Goal: Information Seeking & Learning: Learn about a topic

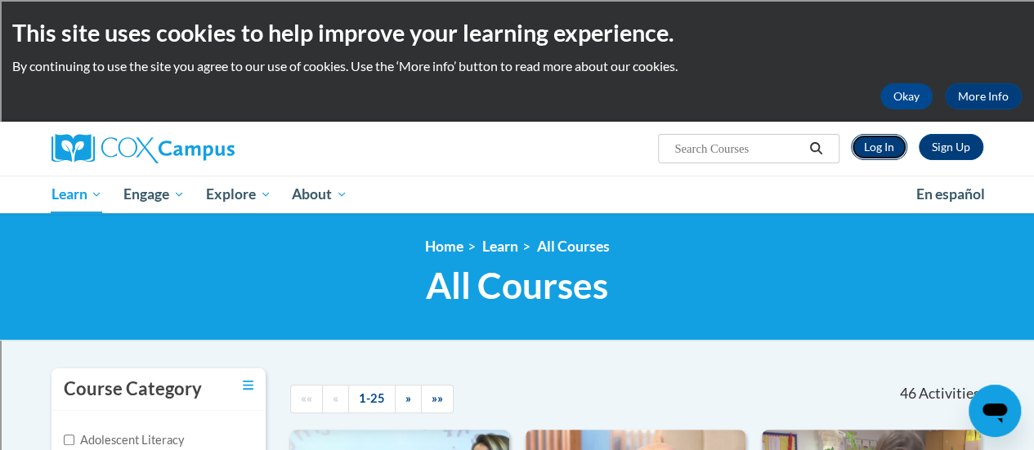
click at [871, 140] on link "Log In" at bounding box center [879, 147] width 56 height 26
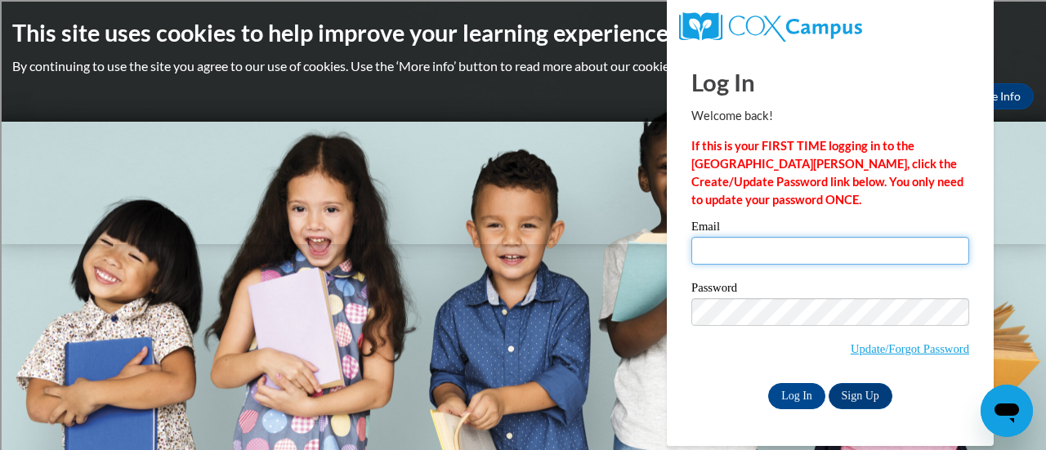
type input "olszjul@sdmfschools.org"
click at [775, 242] on input "olszjul@sdmfschools.org" at bounding box center [831, 251] width 278 height 28
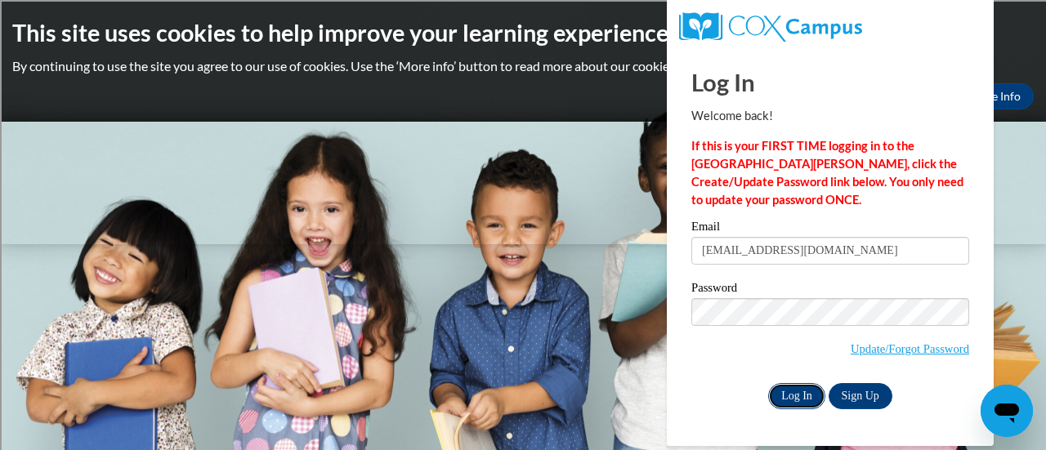
click at [806, 393] on input "Log In" at bounding box center [796, 396] width 57 height 26
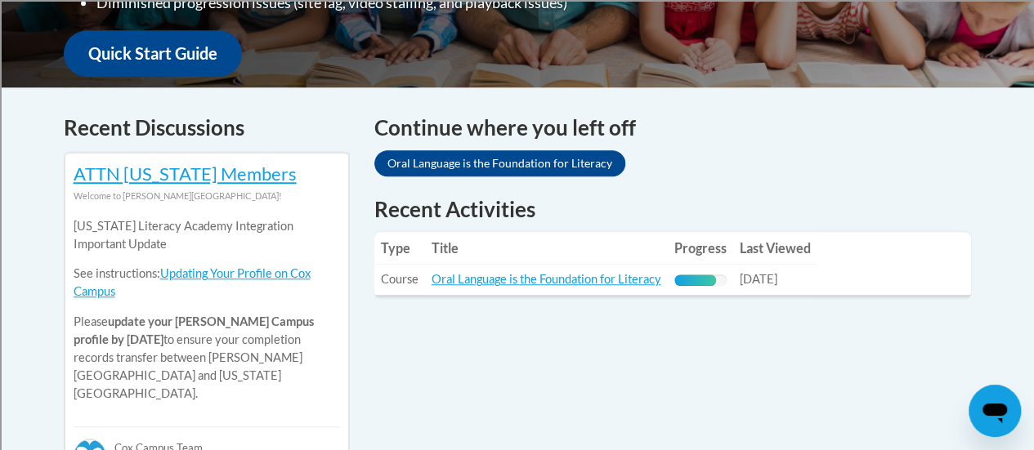
scroll to position [606, 0]
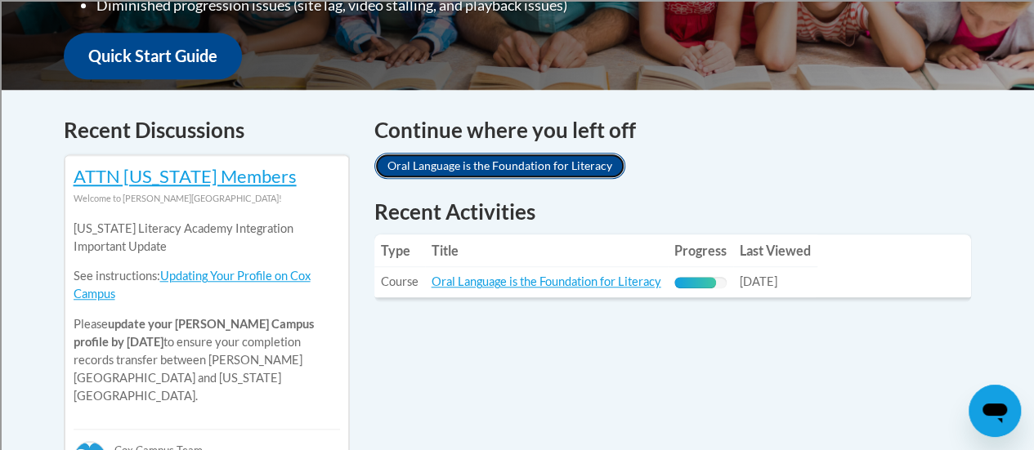
click at [469, 166] on link "Oral Language is the Foundation for Literacy" at bounding box center [499, 166] width 251 height 26
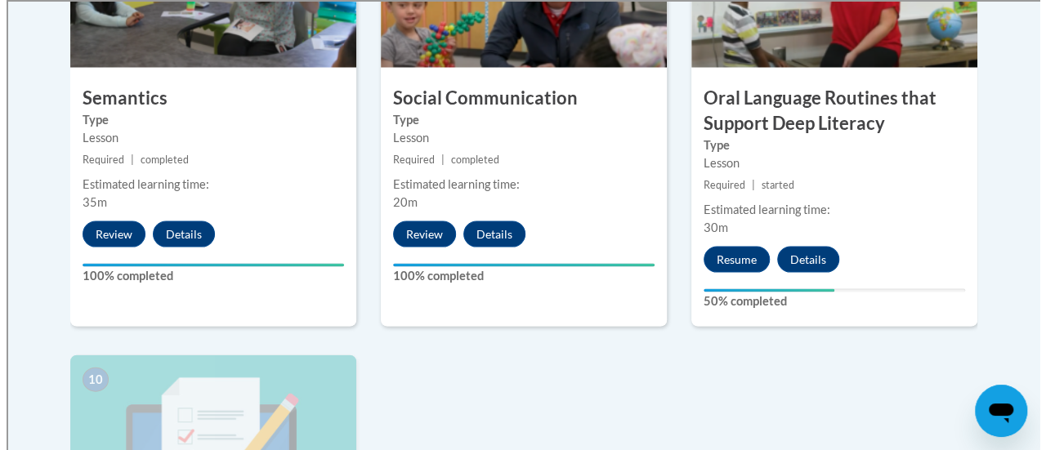
scroll to position [1593, 0]
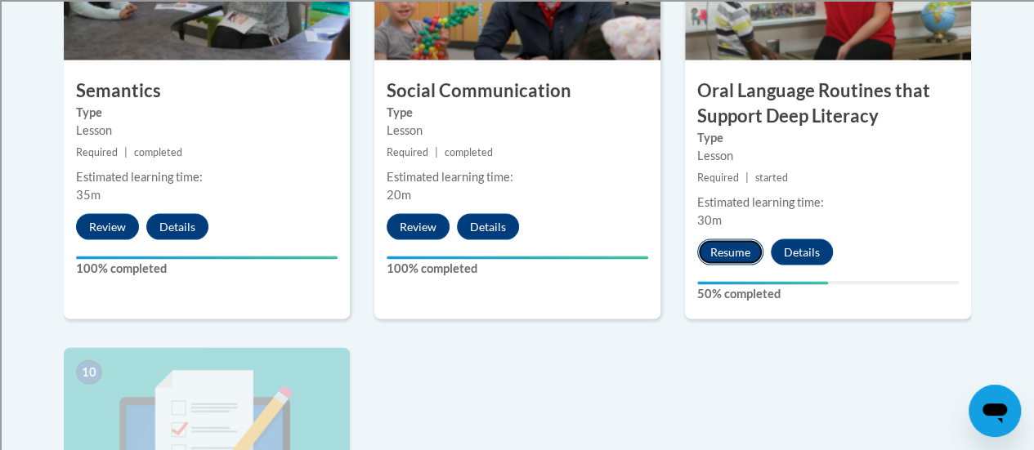
click at [746, 244] on button "Resume" at bounding box center [730, 253] width 66 height 26
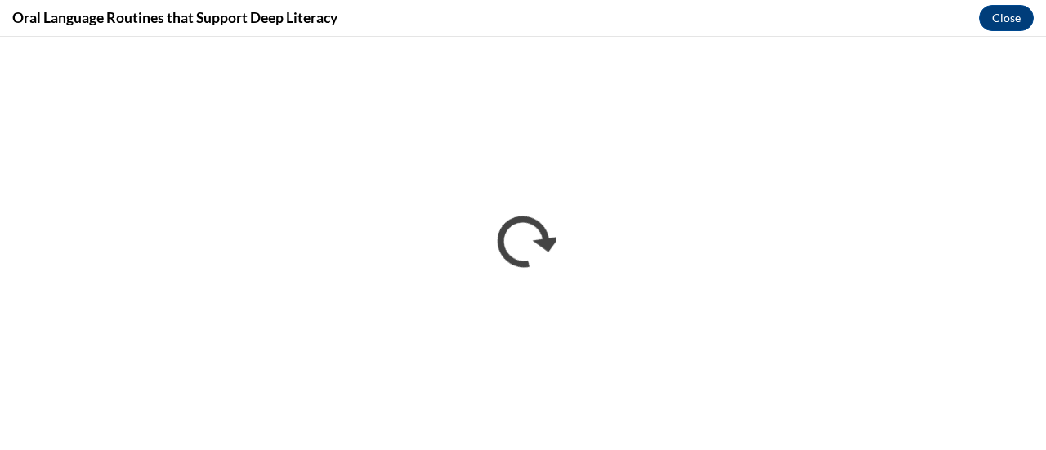
scroll to position [0, 0]
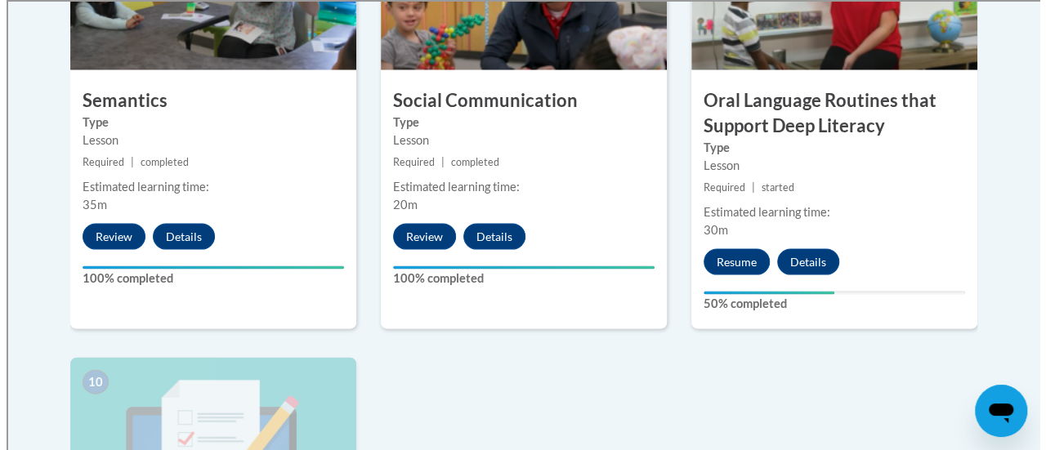
scroll to position [1575, 0]
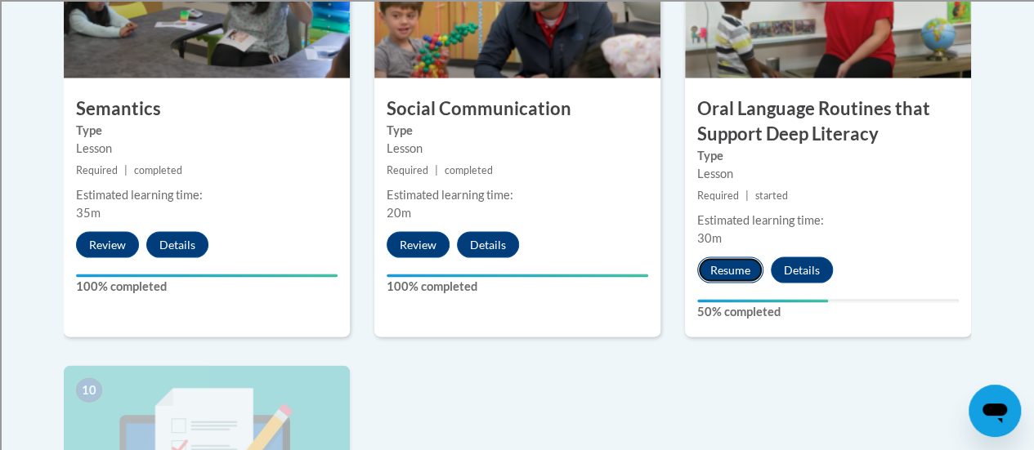
click at [731, 270] on button "Resume" at bounding box center [730, 271] width 66 height 26
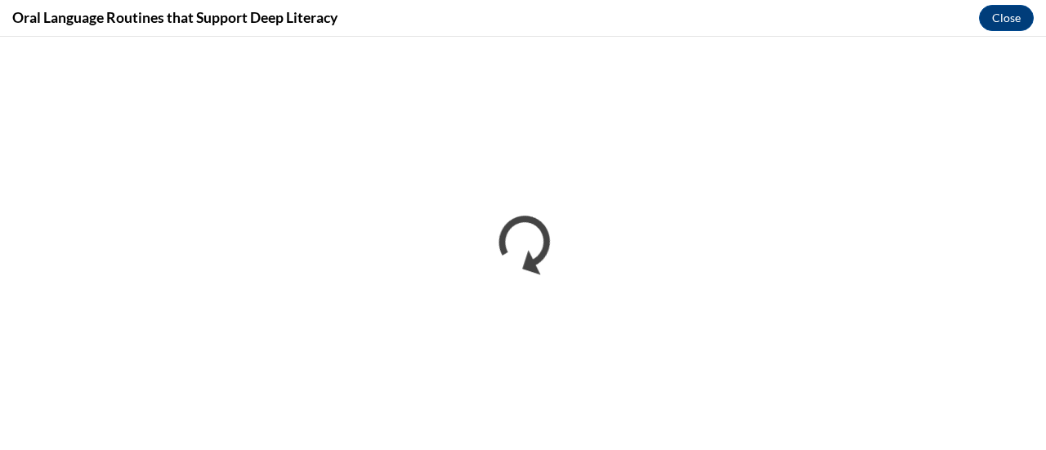
scroll to position [0, 0]
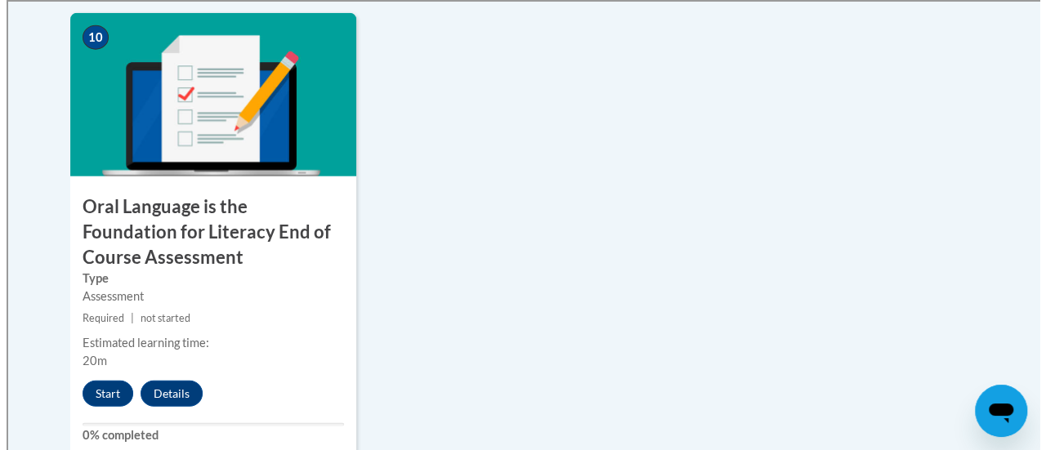
scroll to position [1932, 0]
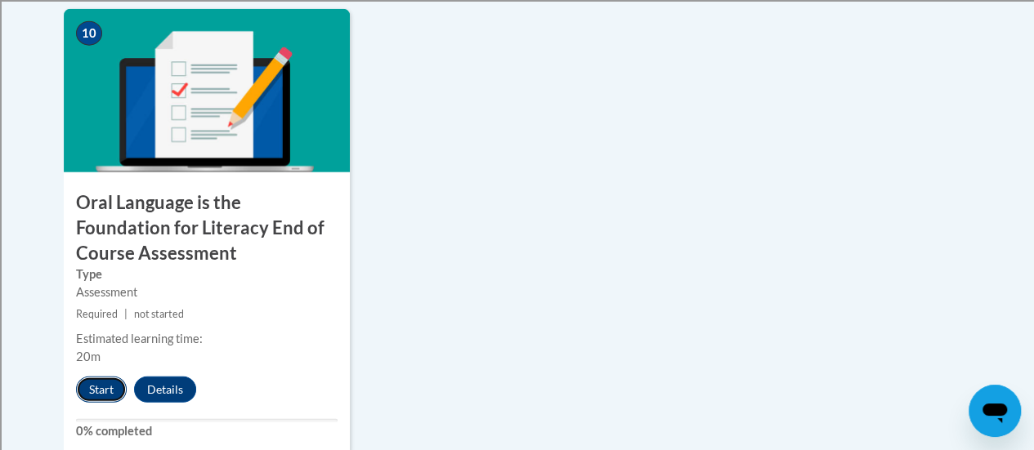
click at [100, 385] on button "Start" at bounding box center [101, 390] width 51 height 26
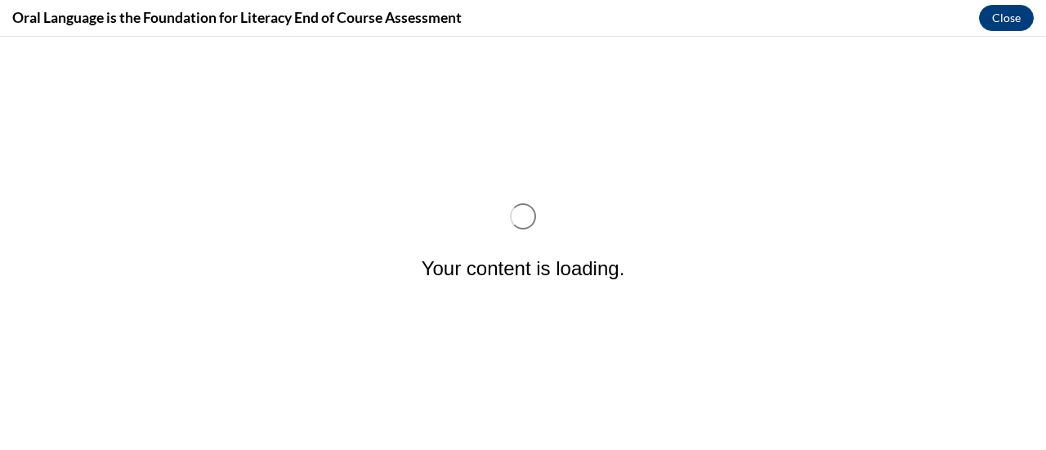
scroll to position [0, 0]
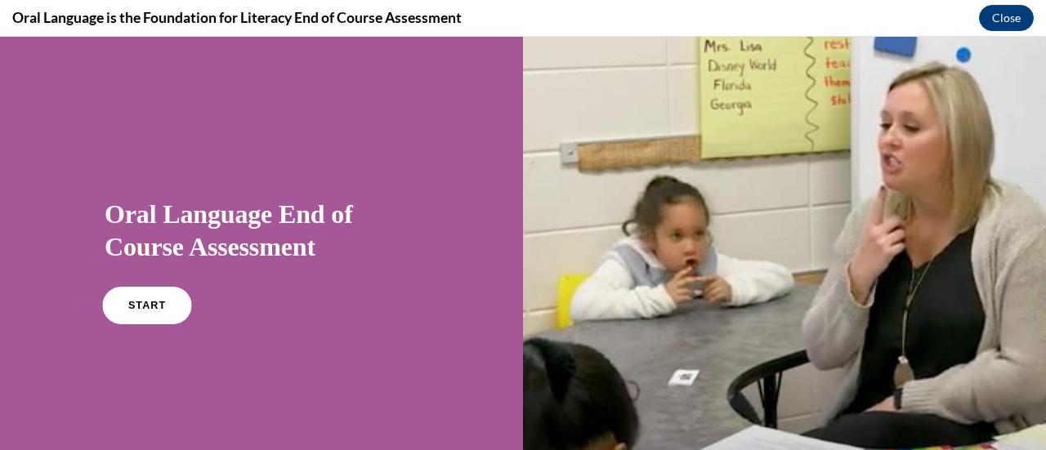
click at [136, 307] on span "START" at bounding box center [147, 306] width 38 height 12
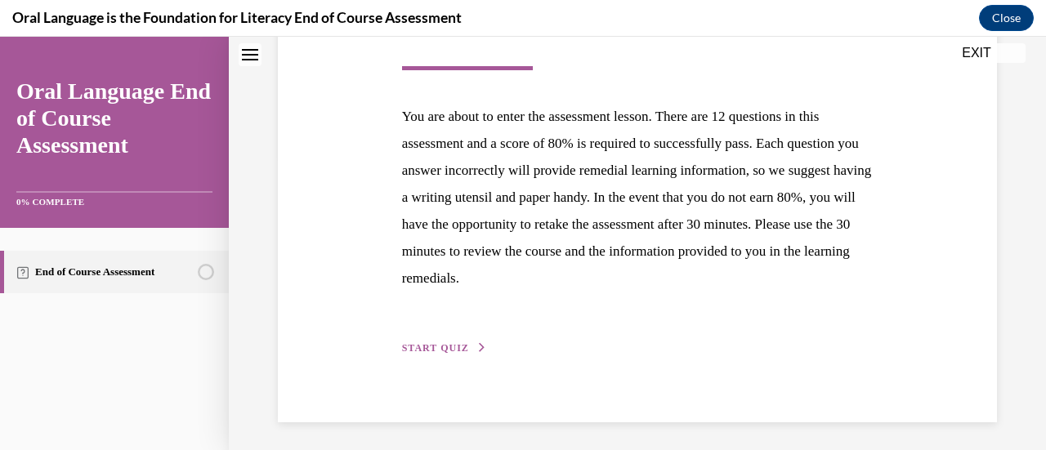
scroll to position [299, 0]
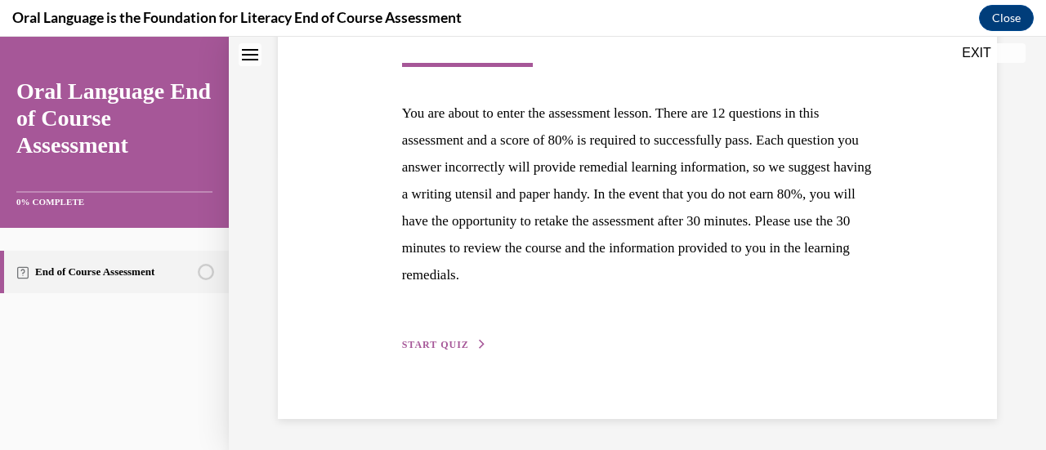
click at [441, 339] on span "START QUIZ" at bounding box center [435, 344] width 67 height 11
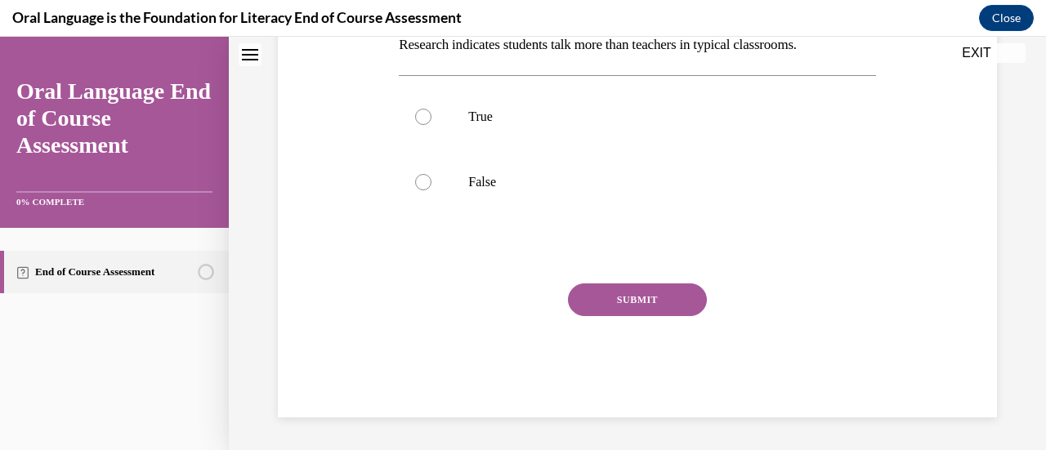
scroll to position [50, 0]
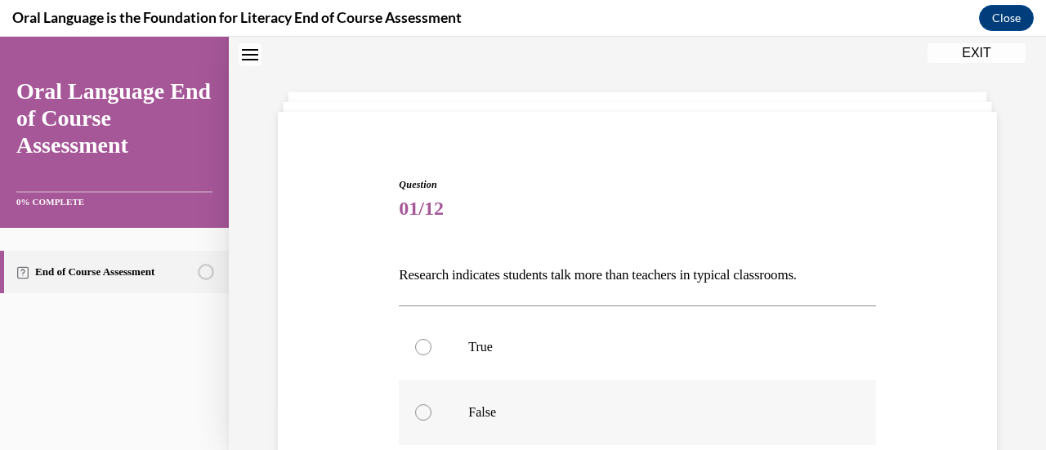
click at [433, 410] on label "False" at bounding box center [637, 412] width 477 height 65
click at [432, 410] on input "False" at bounding box center [423, 413] width 16 height 16
radio input "true"
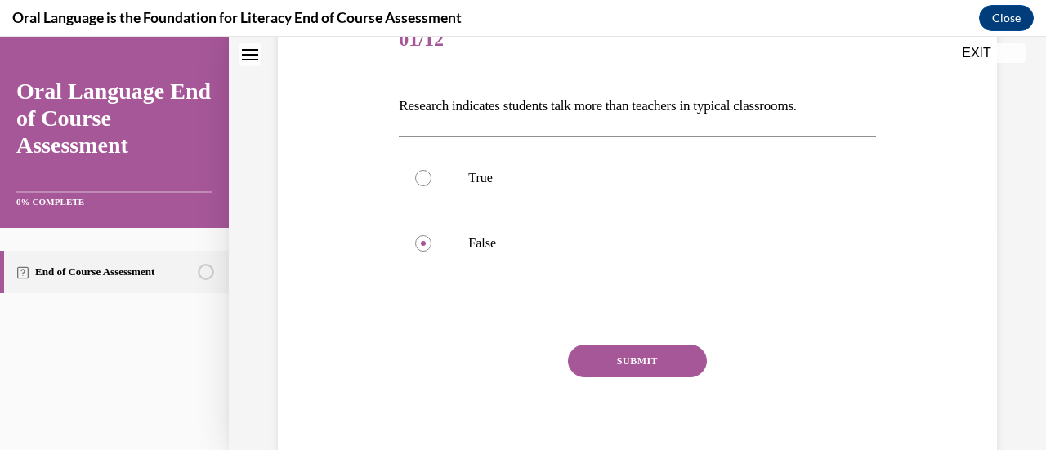
click at [624, 354] on button "SUBMIT" at bounding box center [637, 361] width 139 height 33
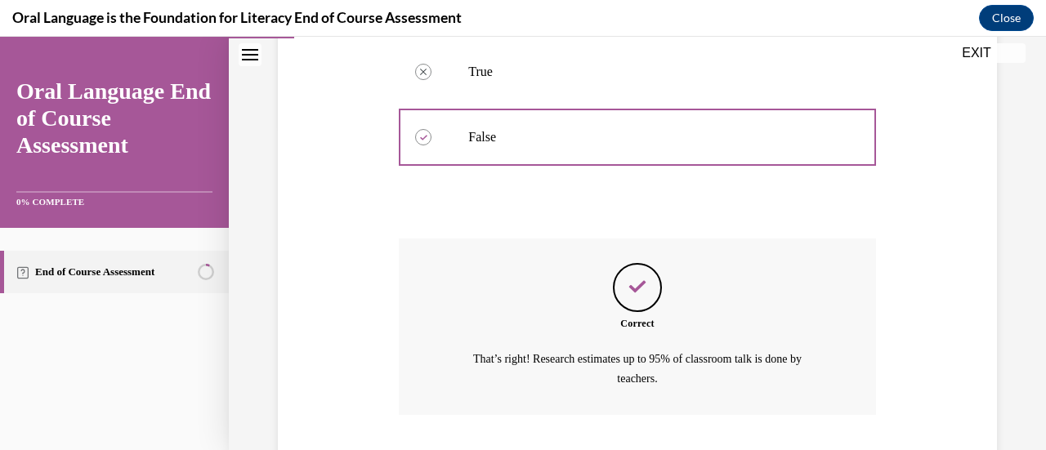
scroll to position [431, 0]
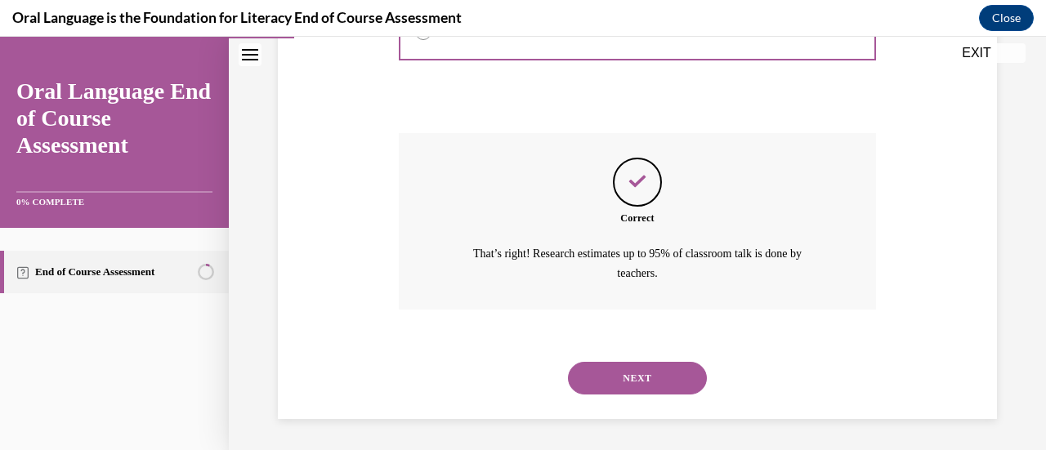
click at [660, 370] on button "NEXT" at bounding box center [637, 378] width 139 height 33
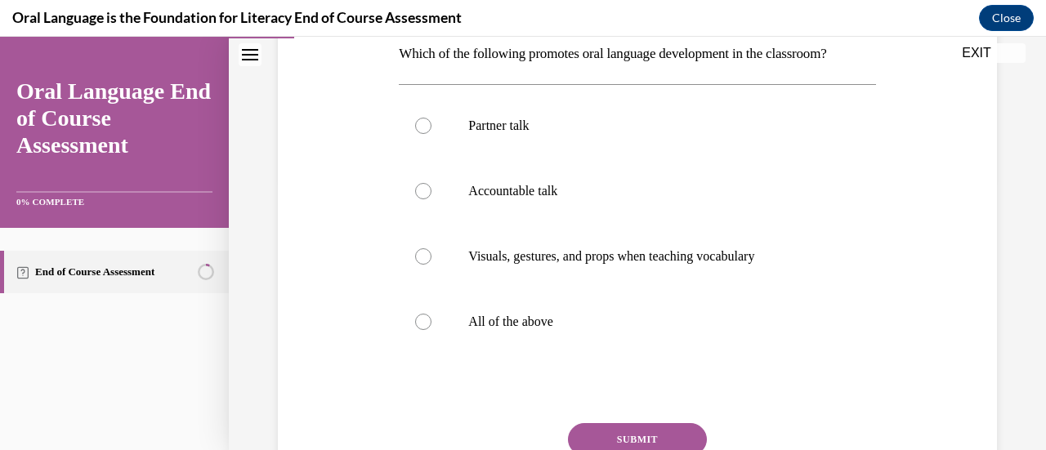
scroll to position [268, 0]
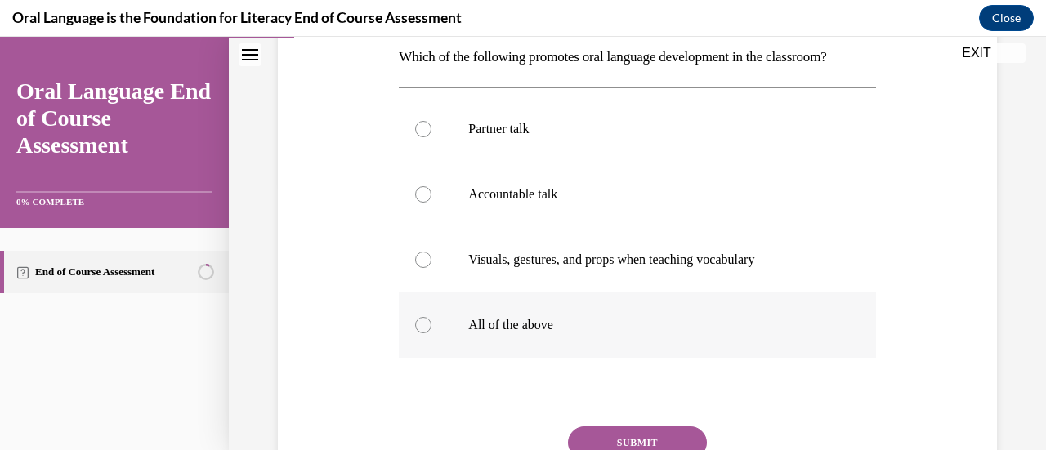
click at [478, 322] on p "All of the above" at bounding box center [651, 325] width 366 height 16
click at [432, 322] on input "All of the above" at bounding box center [423, 325] width 16 height 16
radio input "true"
click at [618, 442] on button "SUBMIT" at bounding box center [637, 443] width 139 height 33
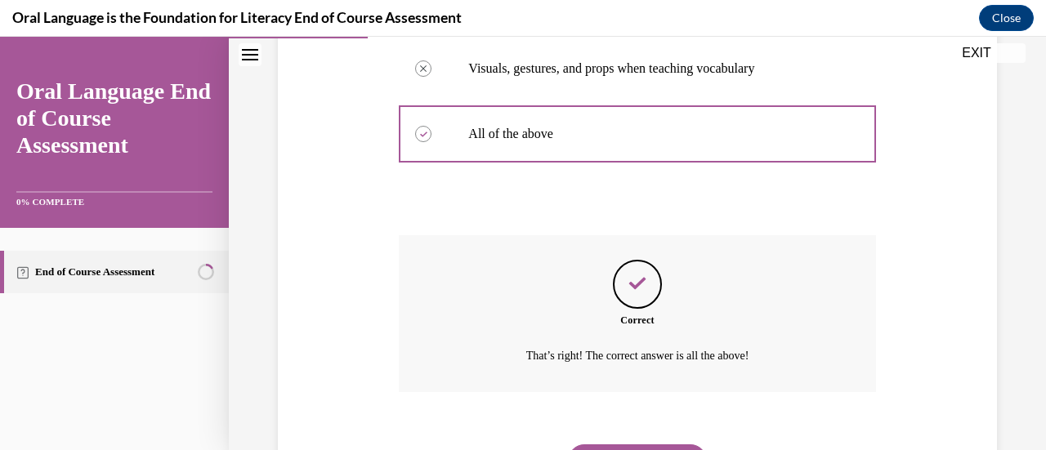
scroll to position [543, 0]
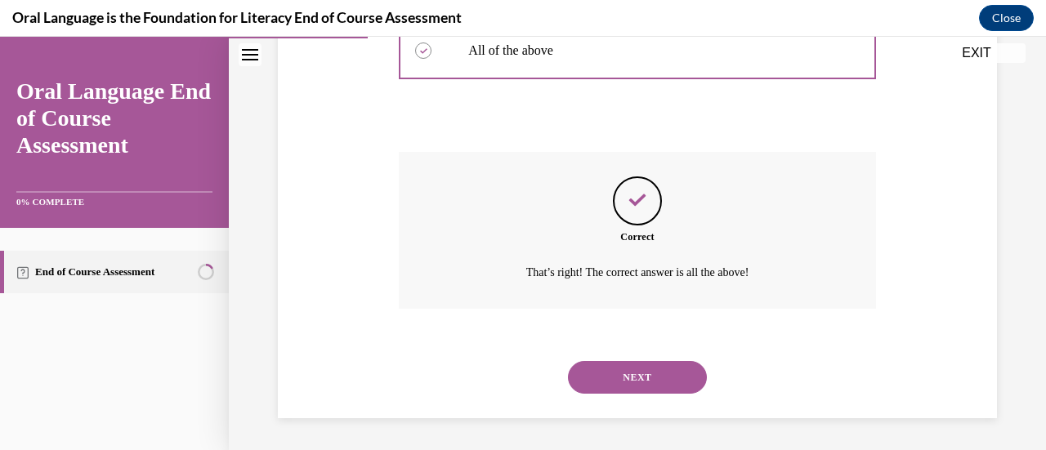
click at [657, 370] on button "NEXT" at bounding box center [637, 377] width 139 height 33
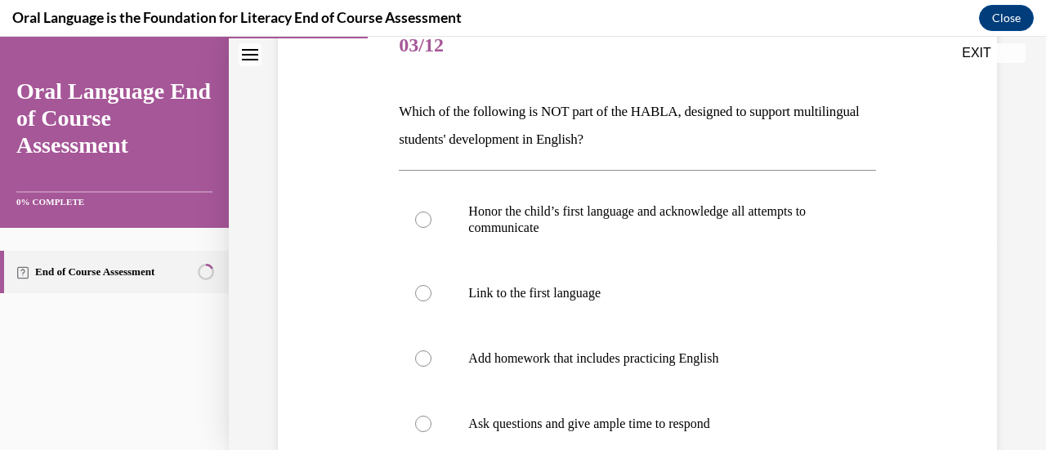
scroll to position [302, 0]
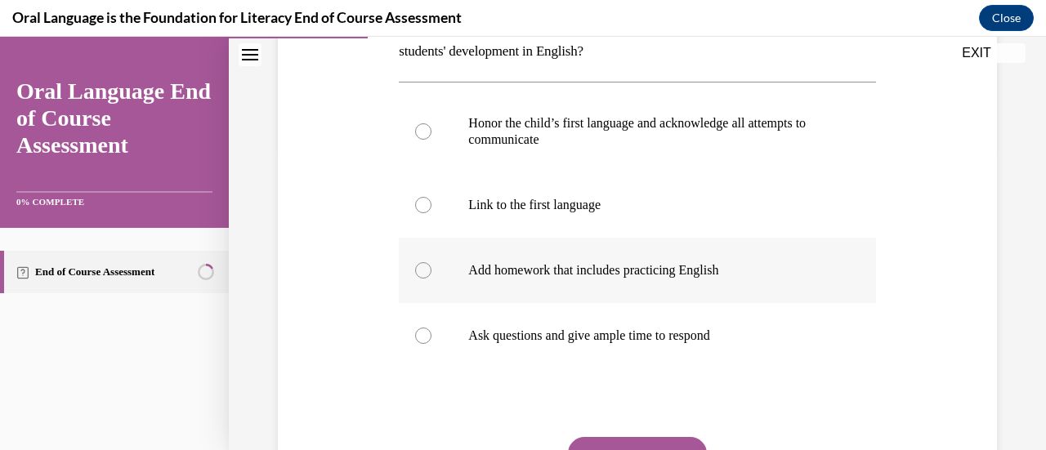
click at [590, 261] on label "Add homework that includes practicing English" at bounding box center [637, 270] width 477 height 65
click at [432, 262] on input "Add homework that includes practicing English" at bounding box center [423, 270] width 16 height 16
radio input "true"
click at [633, 446] on button "SUBMIT" at bounding box center [637, 453] width 139 height 33
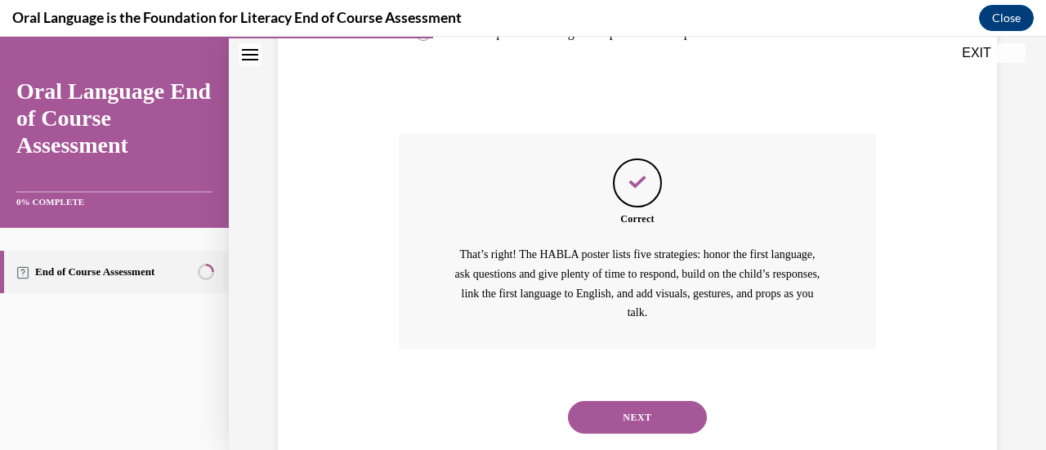
scroll to position [645, 0]
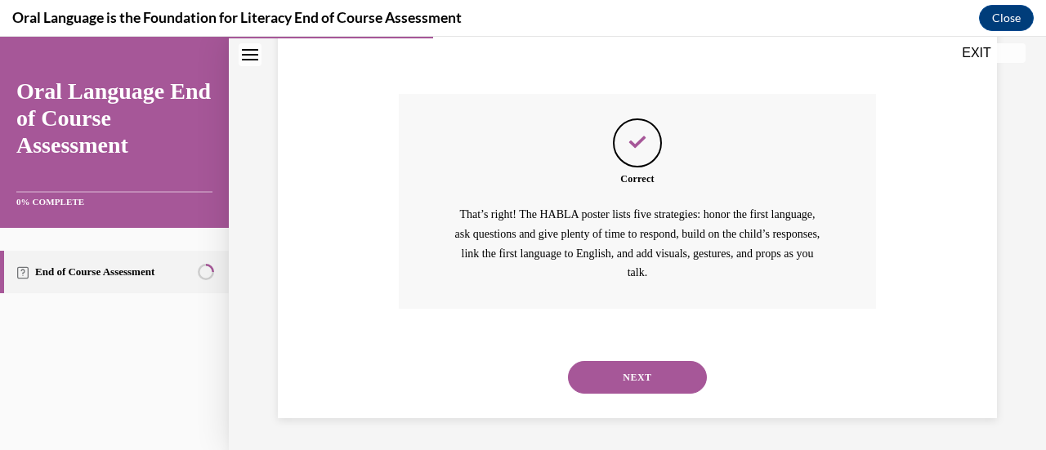
click at [678, 381] on button "NEXT" at bounding box center [637, 377] width 139 height 33
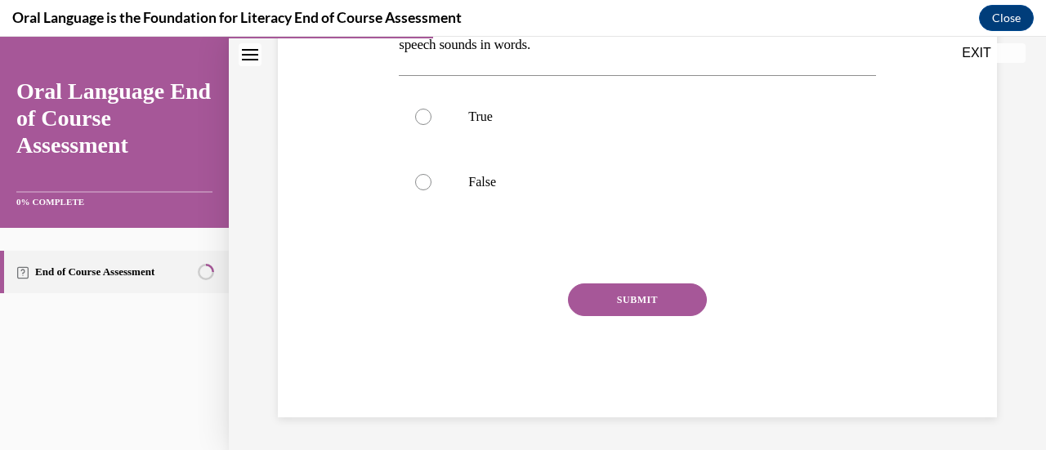
scroll to position [50, 0]
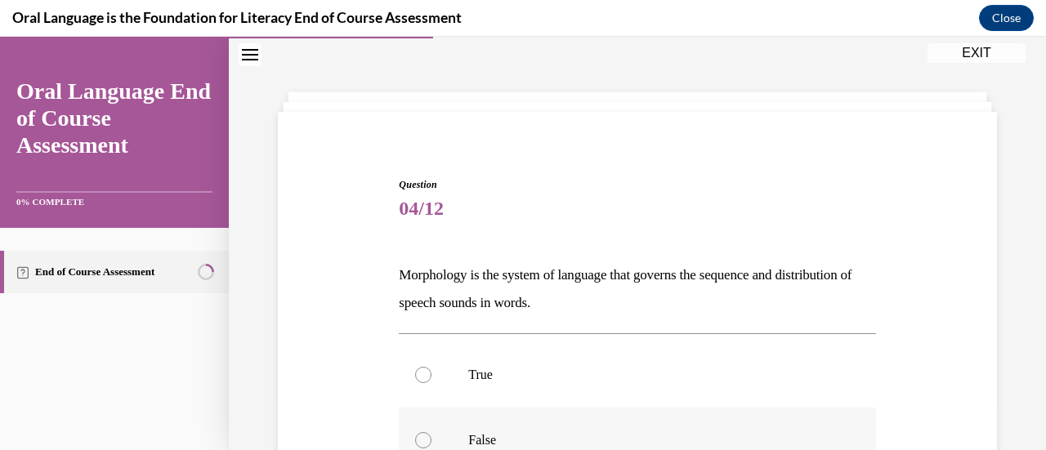
click at [433, 447] on label "False" at bounding box center [637, 440] width 477 height 65
click at [432, 447] on input "False" at bounding box center [423, 440] width 16 height 16
radio input "true"
click at [433, 447] on label "False" at bounding box center [637, 440] width 477 height 65
click at [432, 447] on input "False" at bounding box center [423, 440] width 16 height 16
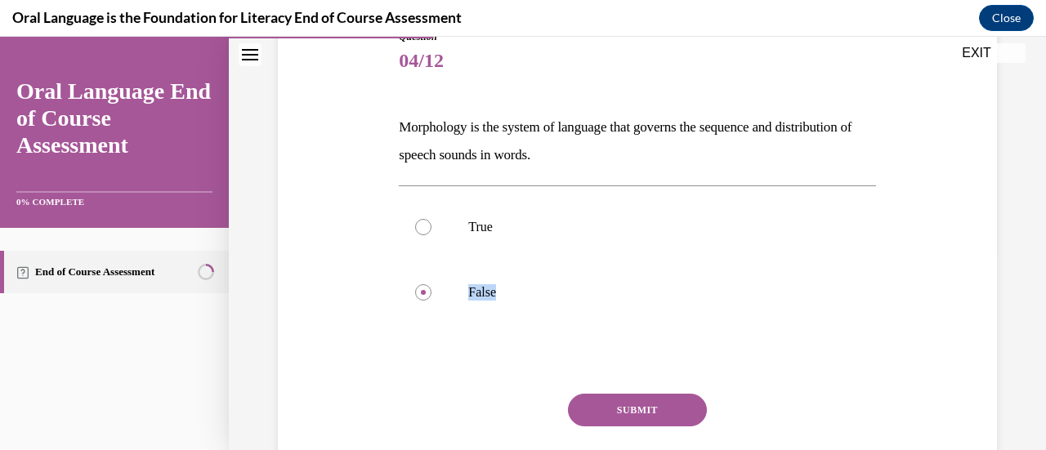
scroll to position [258, 0]
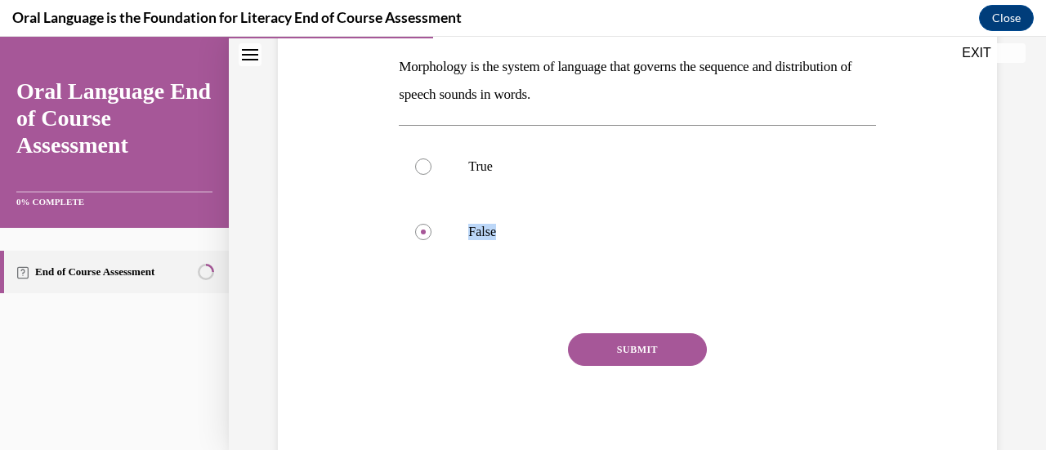
click at [663, 339] on button "SUBMIT" at bounding box center [637, 350] width 139 height 33
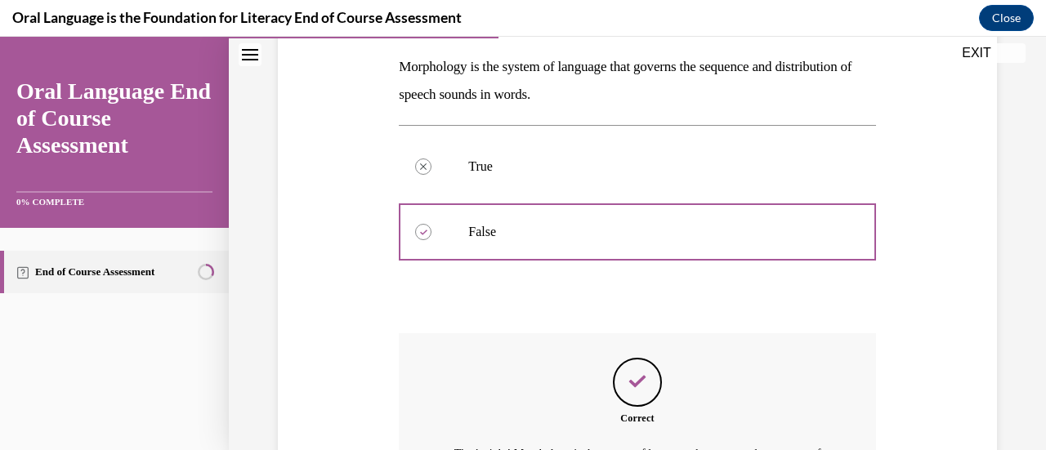
drag, startPoint x: 1045, startPoint y: 307, endPoint x: 688, endPoint y: 306, distance: 356.4
click at [688, 306] on div at bounding box center [637, 299] width 477 height 20
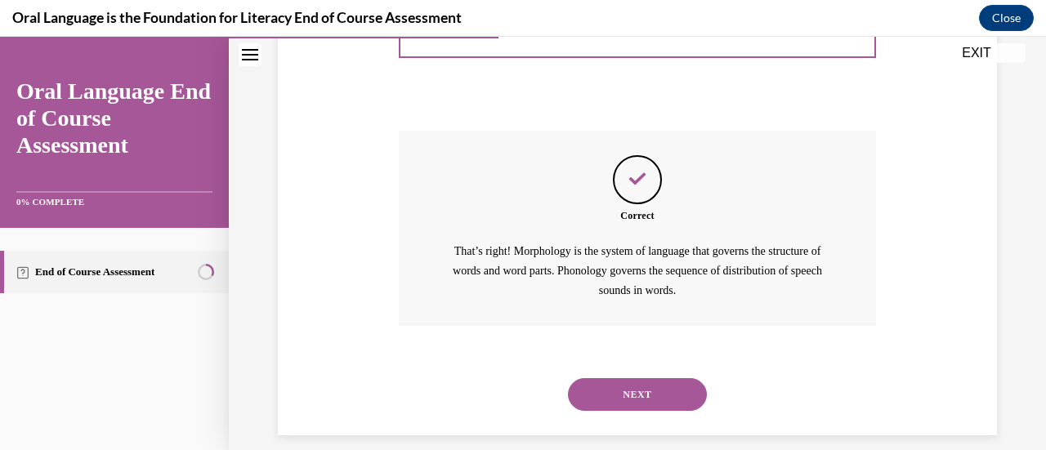
click at [676, 399] on button "NEXT" at bounding box center [637, 395] width 139 height 33
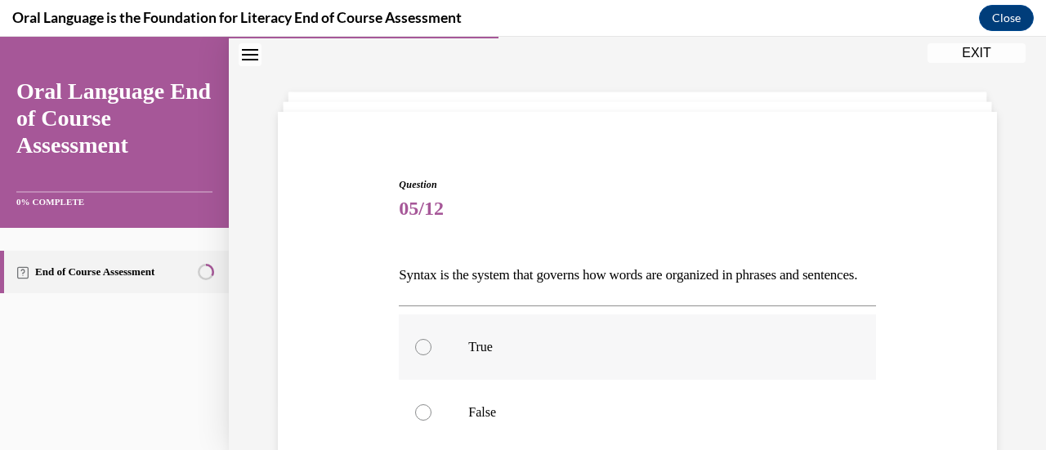
click at [433, 374] on label "True" at bounding box center [637, 347] width 477 height 65
click at [432, 356] on input "True" at bounding box center [423, 347] width 16 height 16
radio input "true"
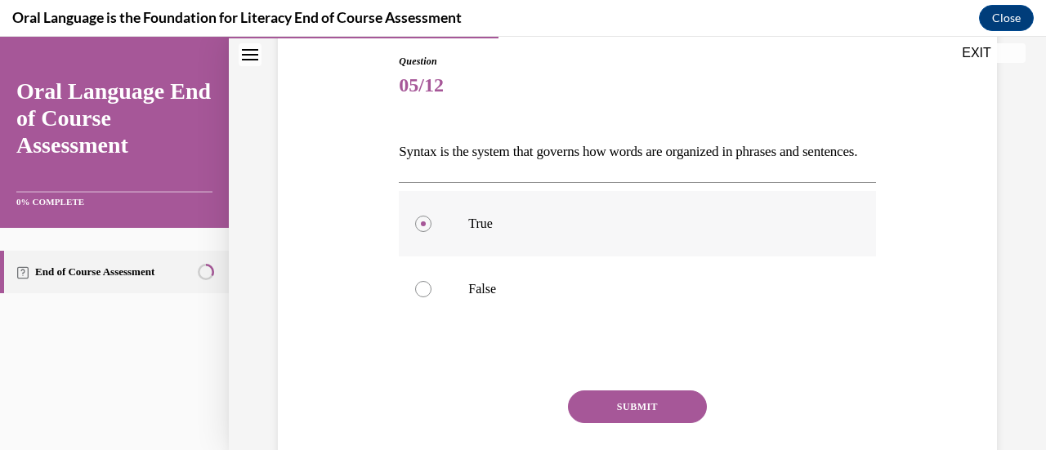
scroll to position [258, 0]
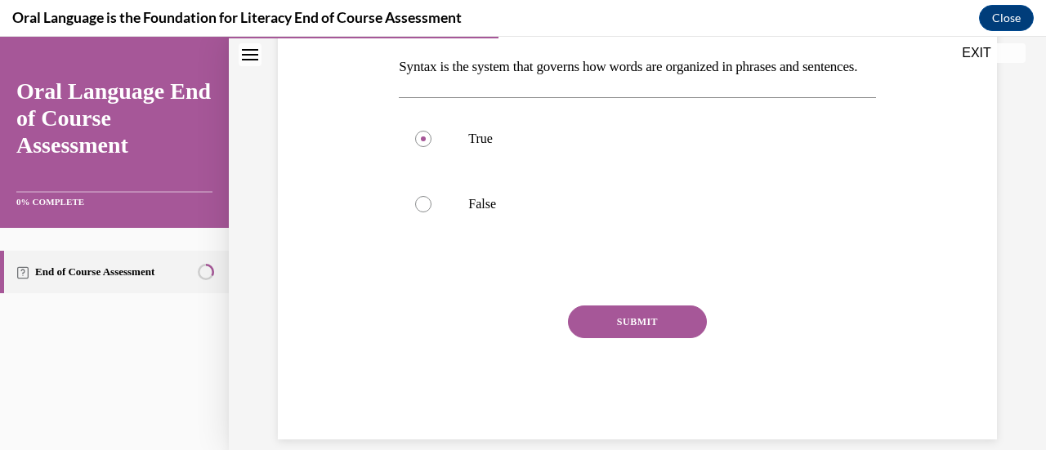
click at [674, 338] on button "SUBMIT" at bounding box center [637, 322] width 139 height 33
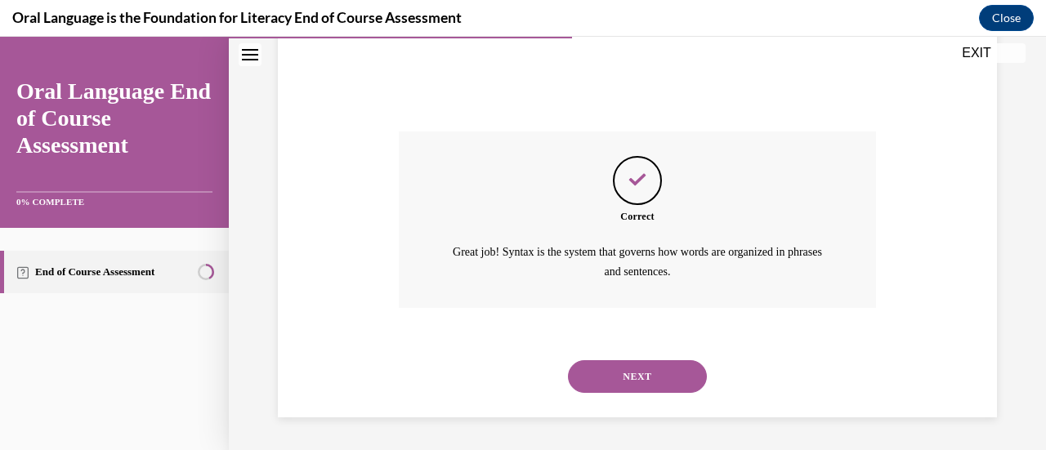
click at [670, 376] on button "NEXT" at bounding box center [637, 377] width 139 height 33
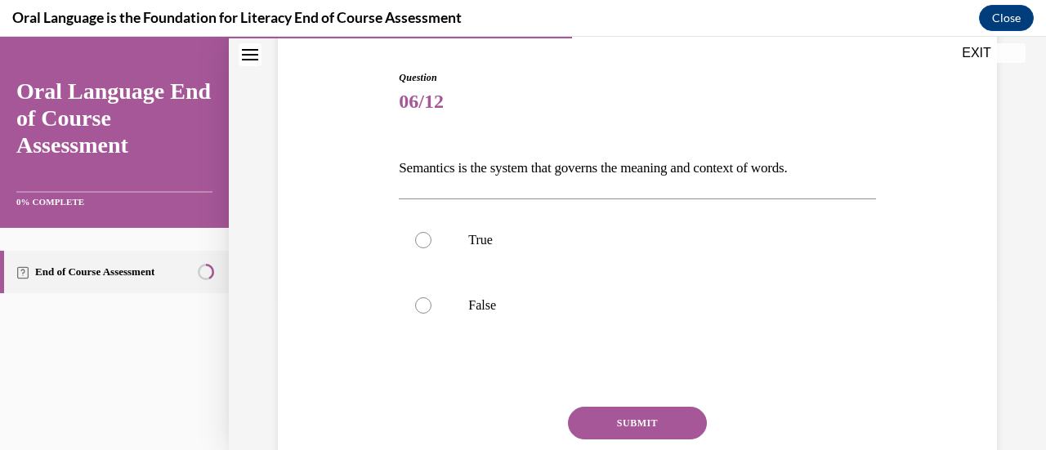
scroll to position [159, 0]
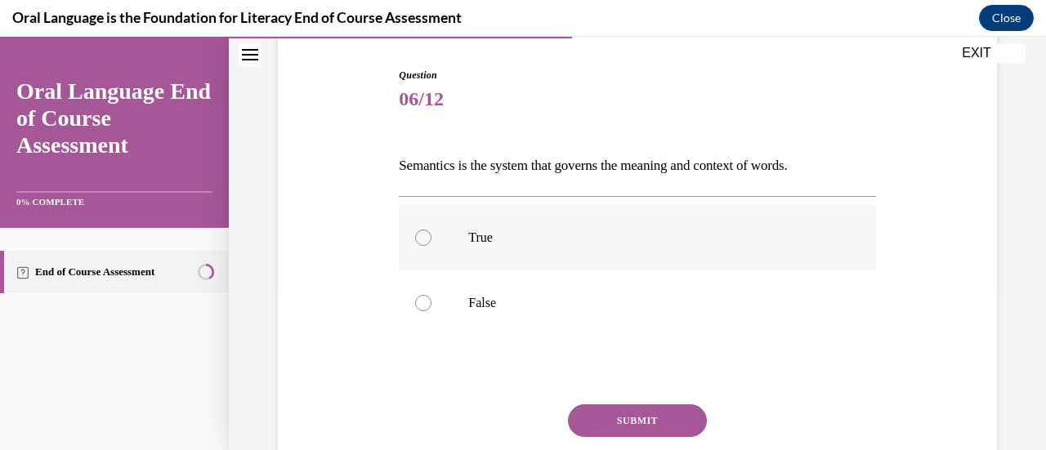
click at [477, 237] on p "True" at bounding box center [651, 238] width 366 height 16
click at [432, 237] on input "True" at bounding box center [423, 238] width 16 height 16
radio input "true"
click at [645, 415] on button "SUBMIT" at bounding box center [637, 421] width 139 height 33
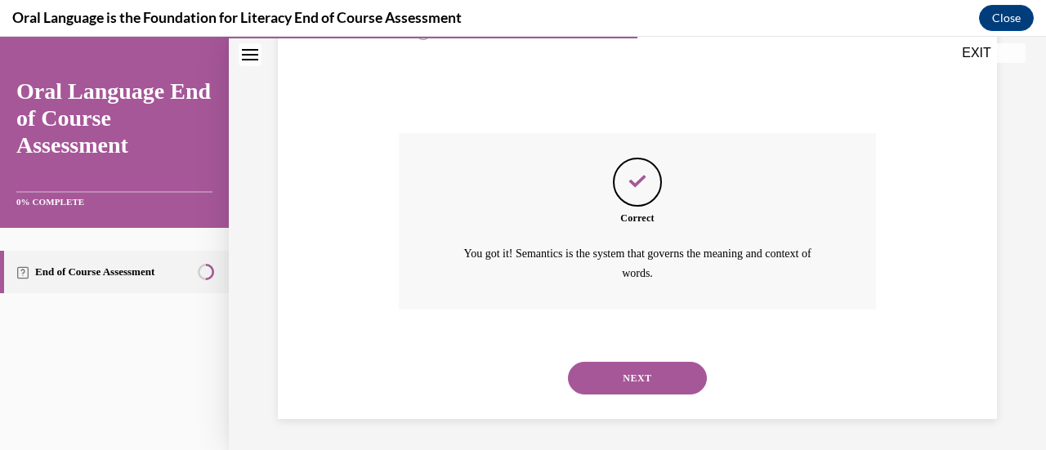
click at [674, 373] on button "NEXT" at bounding box center [637, 378] width 139 height 33
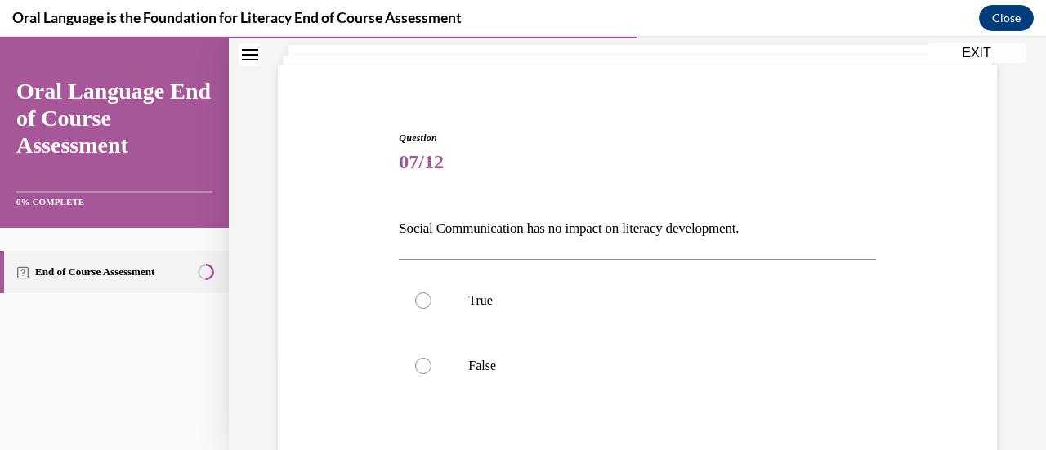
scroll to position [101, 0]
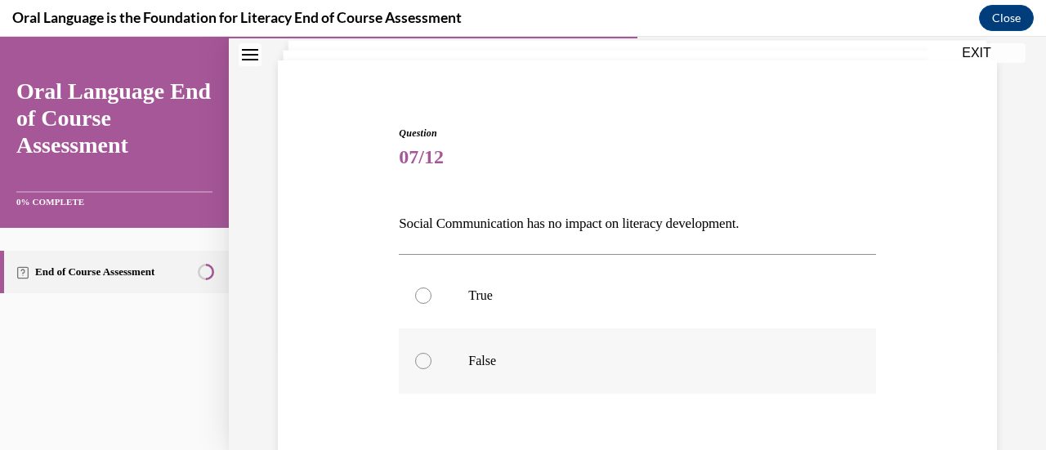
click at [486, 372] on label "False" at bounding box center [637, 361] width 477 height 65
click at [432, 370] on input "False" at bounding box center [423, 361] width 16 height 16
radio input "true"
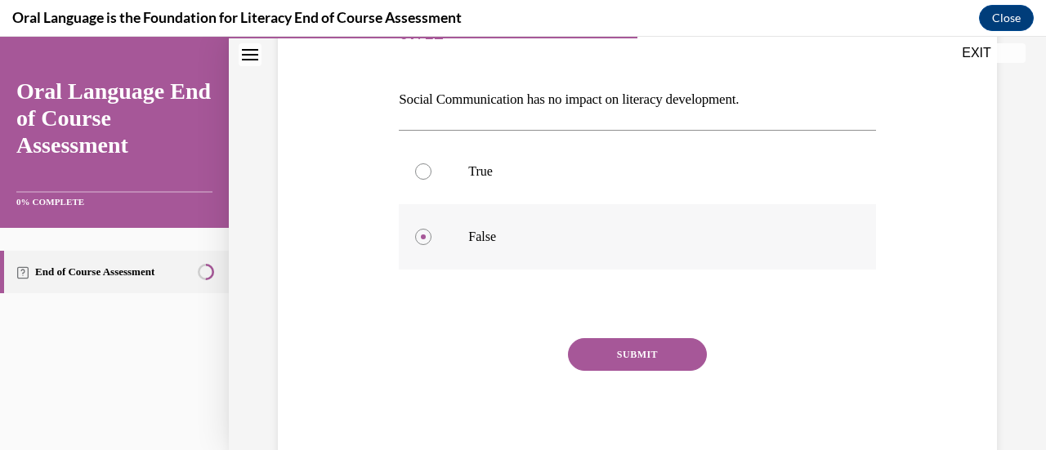
scroll to position [230, 0]
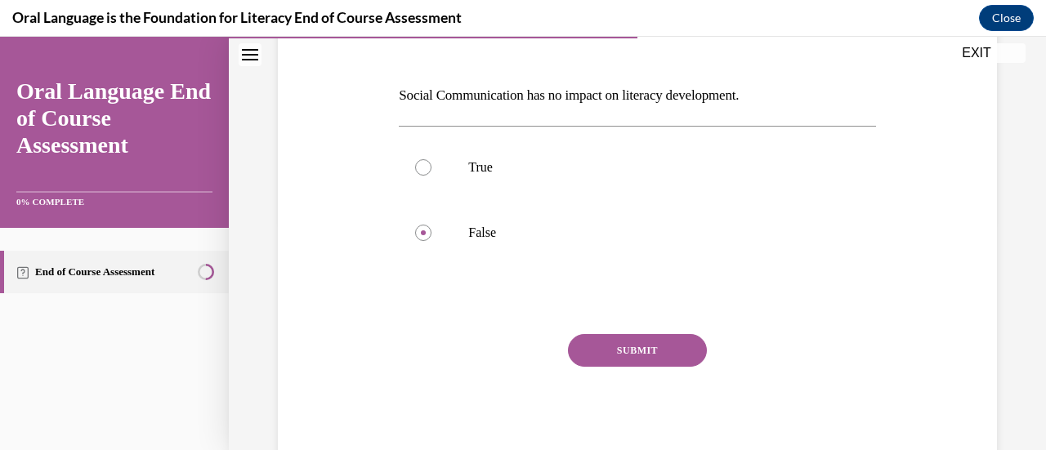
click at [675, 356] on button "SUBMIT" at bounding box center [637, 350] width 139 height 33
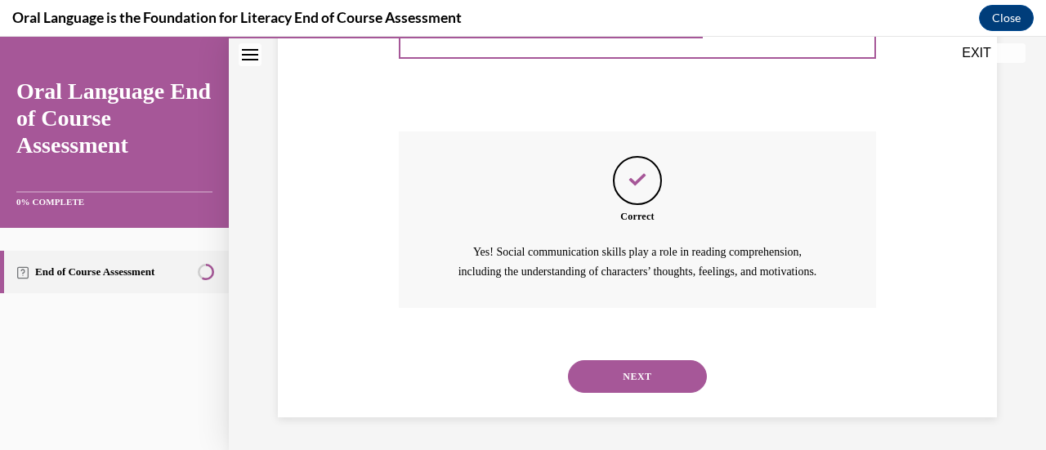
click at [677, 393] on button "NEXT" at bounding box center [637, 377] width 139 height 33
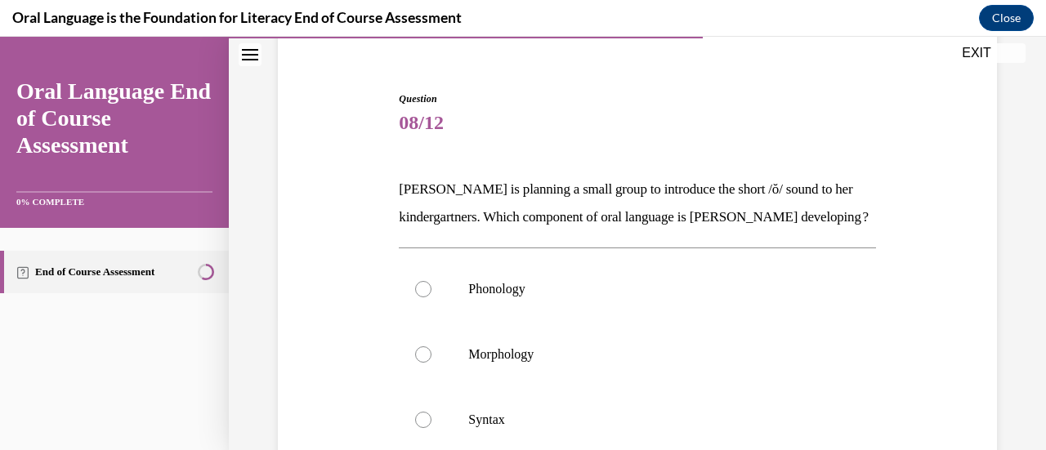
scroll to position [139, 0]
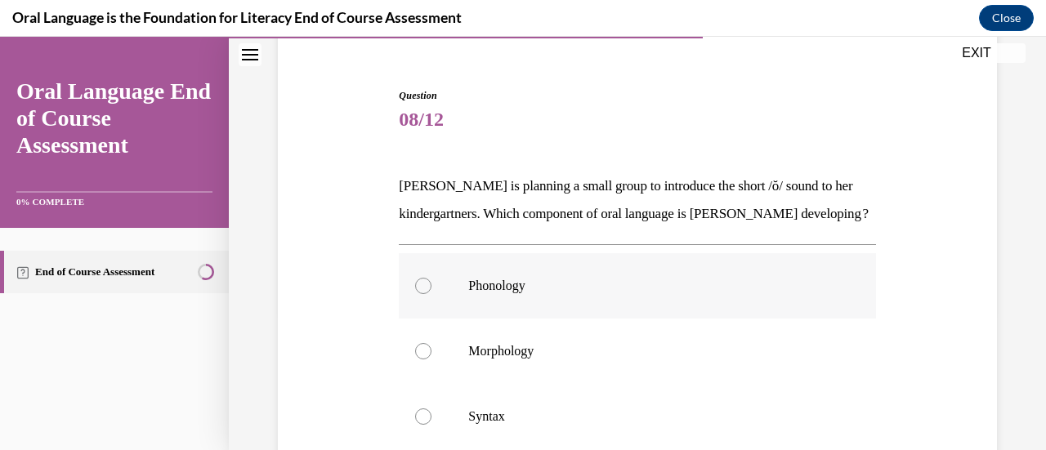
click at [512, 294] on p "Phonology" at bounding box center [651, 286] width 366 height 16
click at [432, 294] on input "Phonology" at bounding box center [423, 286] width 16 height 16
radio input "true"
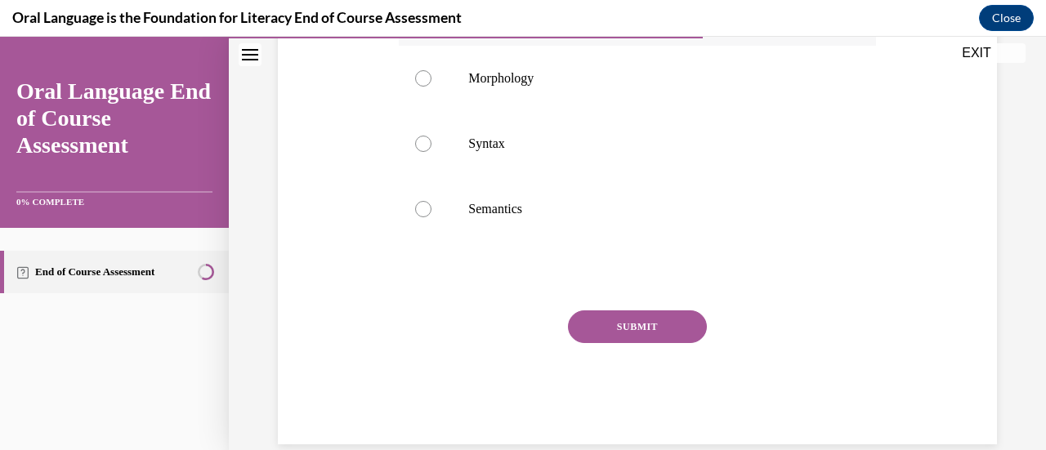
scroll to position [417, 0]
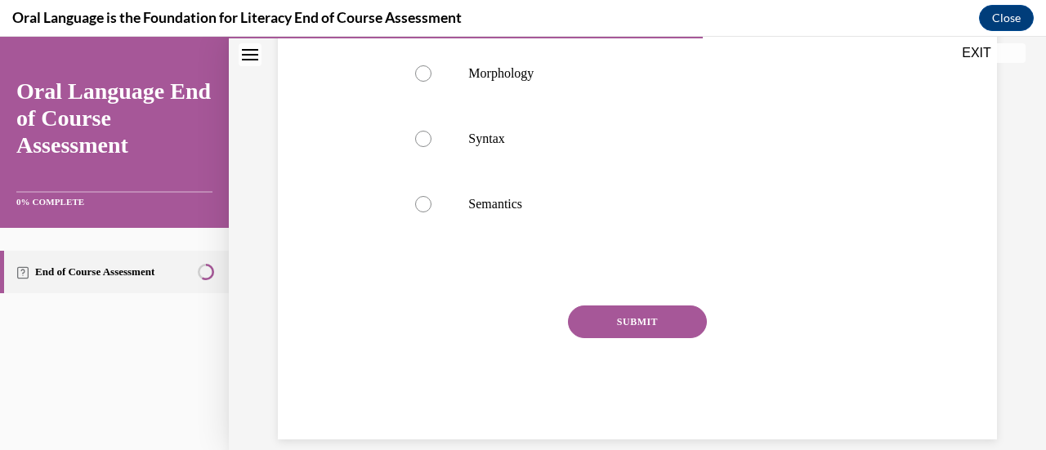
click at [683, 338] on button "SUBMIT" at bounding box center [637, 322] width 139 height 33
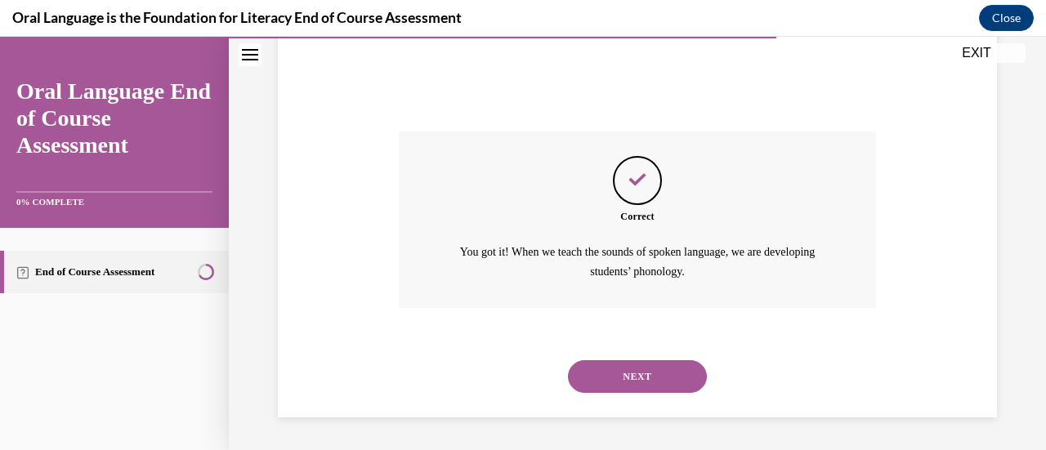
click at [678, 390] on button "NEXT" at bounding box center [637, 377] width 139 height 33
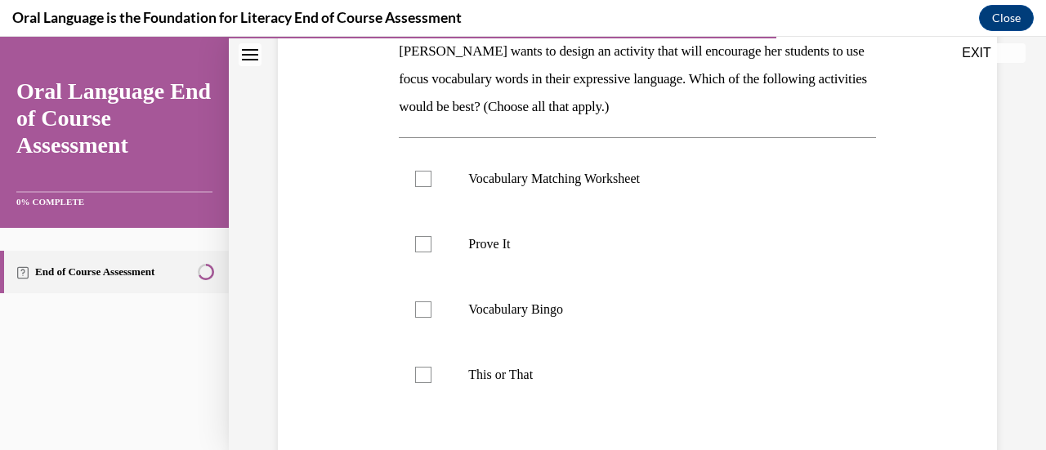
scroll to position [275, 0]
click at [428, 251] on label "Prove It" at bounding box center [637, 243] width 477 height 65
click at [428, 251] on input "Prove It" at bounding box center [423, 243] width 16 height 16
checkbox input "true"
click at [432, 374] on label "This or That" at bounding box center [637, 374] width 477 height 65
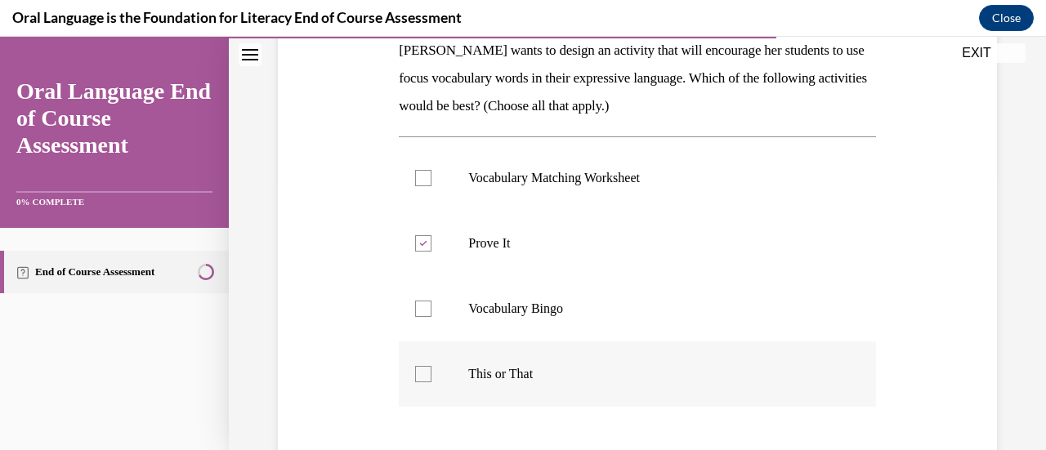
click at [432, 374] on input "This or That" at bounding box center [423, 374] width 16 height 16
checkbox input "true"
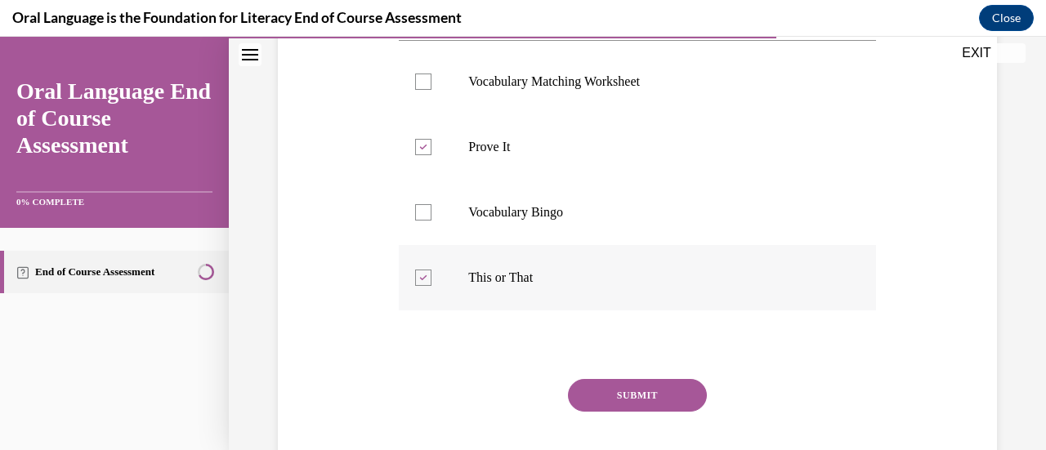
scroll to position [391, 0]
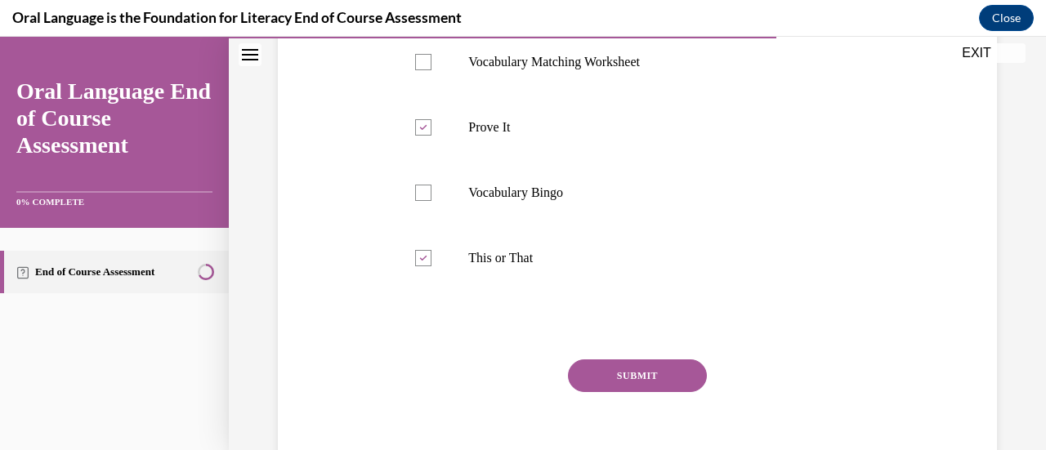
click at [672, 387] on button "SUBMIT" at bounding box center [637, 376] width 139 height 33
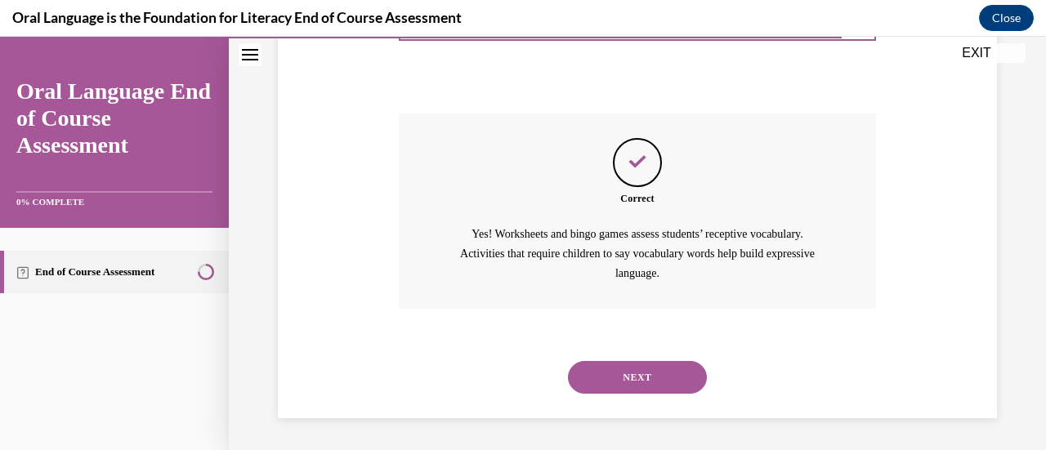
click at [677, 387] on button "NEXT" at bounding box center [637, 377] width 139 height 33
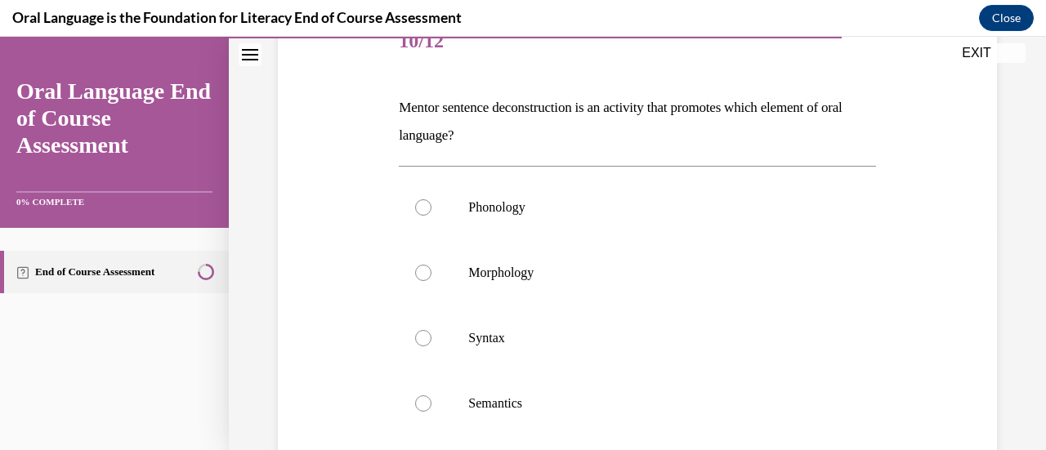
scroll to position [218, 0]
click at [504, 337] on p "Syntax" at bounding box center [651, 337] width 366 height 16
click at [432, 337] on input "Syntax" at bounding box center [423, 337] width 16 height 16
radio input "true"
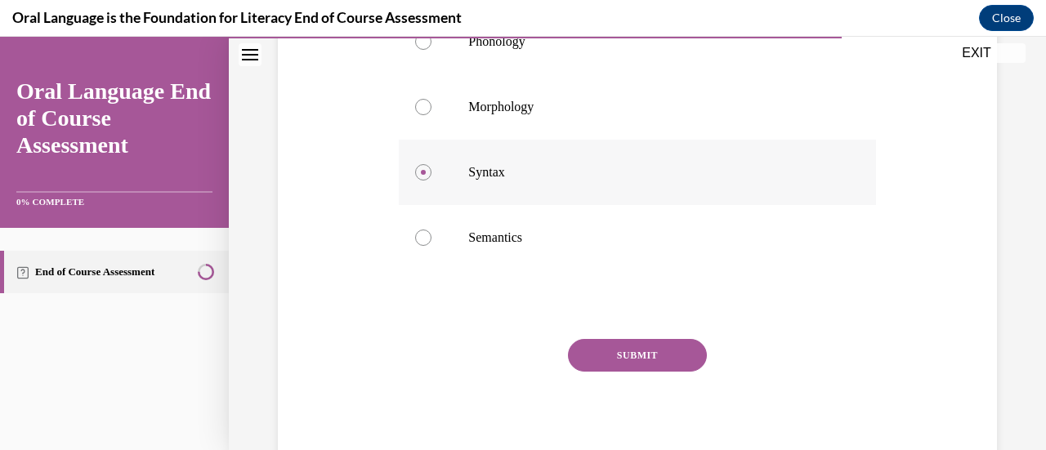
scroll to position [389, 0]
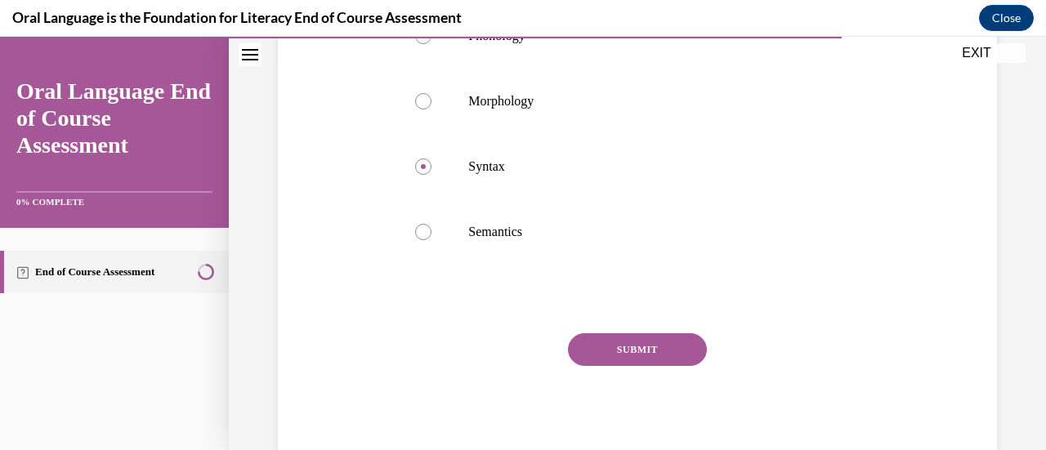
click at [682, 361] on button "SUBMIT" at bounding box center [637, 350] width 139 height 33
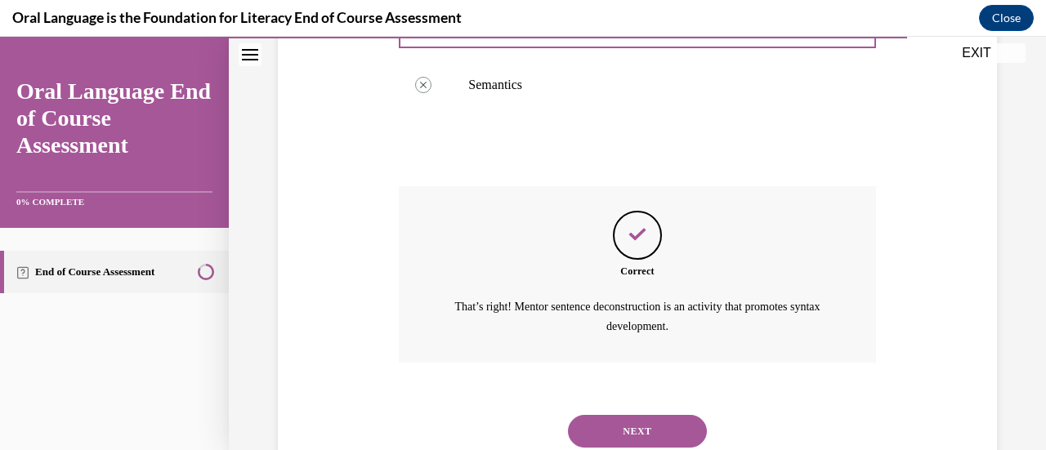
scroll to position [589, 0]
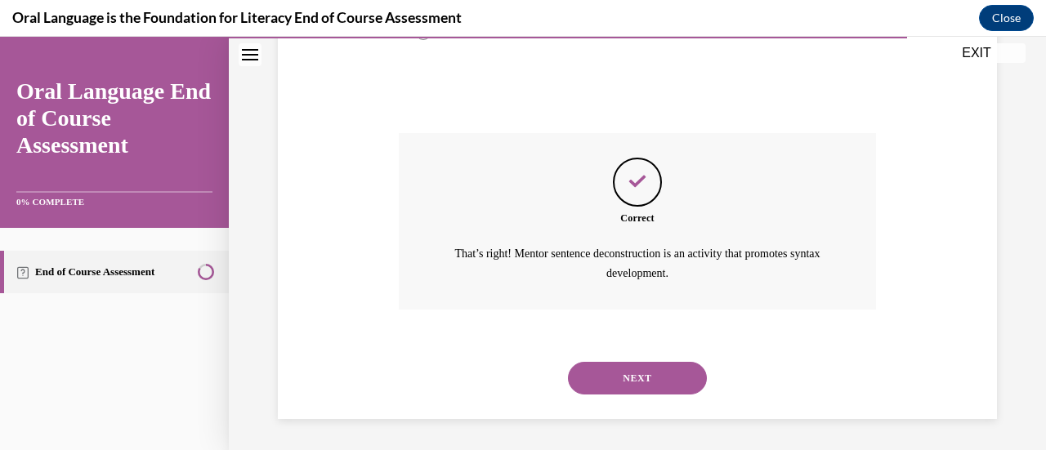
click at [674, 379] on button "NEXT" at bounding box center [637, 378] width 139 height 33
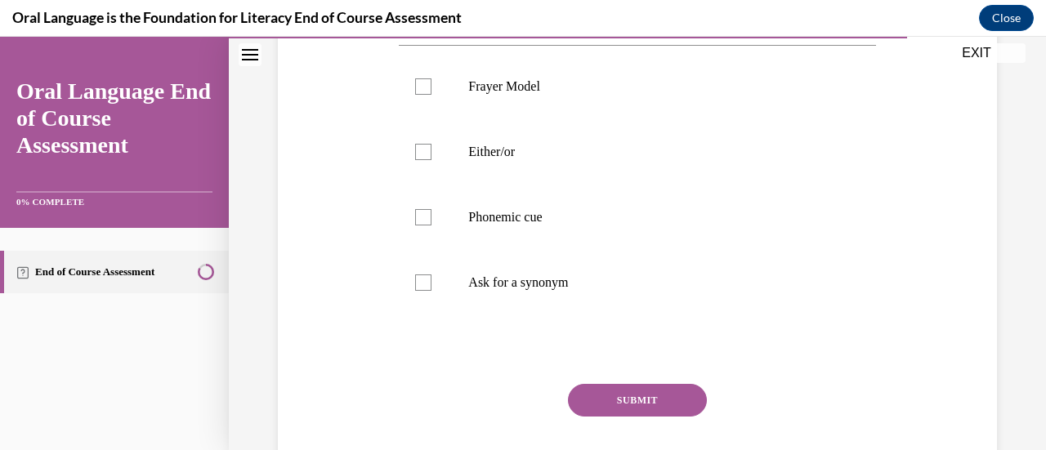
scroll to position [334, 0]
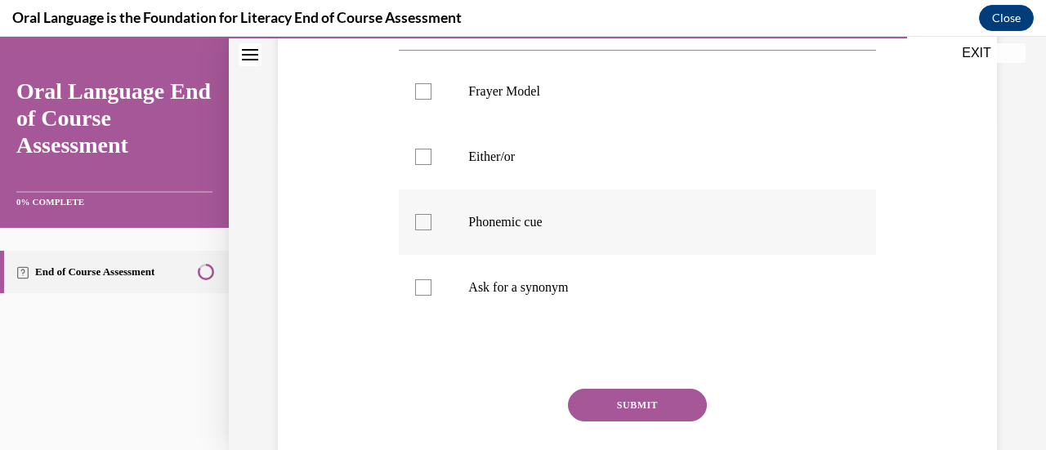
click at [430, 227] on label "Phonemic cue" at bounding box center [637, 222] width 477 height 65
click at [430, 227] on input "Phonemic cue" at bounding box center [423, 222] width 16 height 16
checkbox input "true"
click at [432, 167] on label "Either/or" at bounding box center [637, 156] width 477 height 65
click at [432, 165] on input "Either/or" at bounding box center [423, 157] width 16 height 16
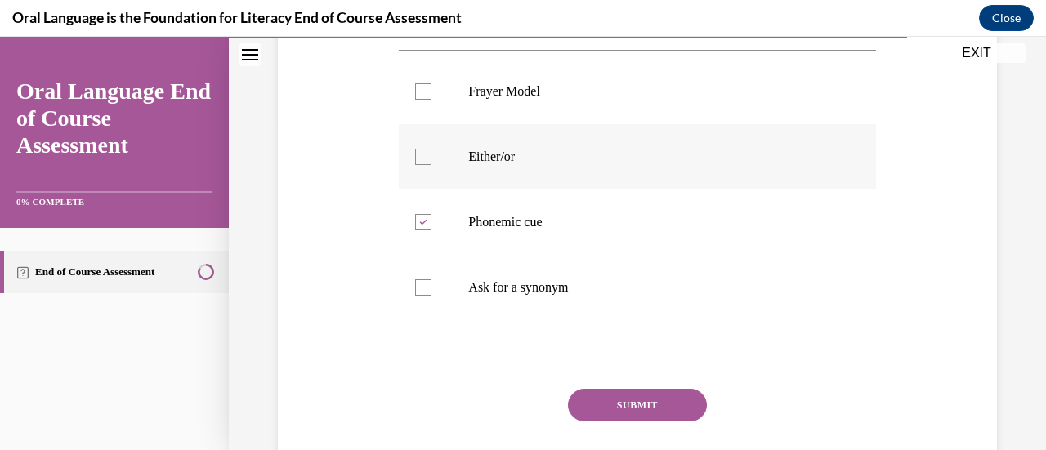
checkbox input "true"
click at [432, 294] on label "Ask for a synonym" at bounding box center [637, 287] width 477 height 65
click at [432, 294] on input "Ask for a synonym" at bounding box center [423, 288] width 16 height 16
checkbox input "true"
click at [644, 415] on button "SUBMIT" at bounding box center [637, 405] width 139 height 33
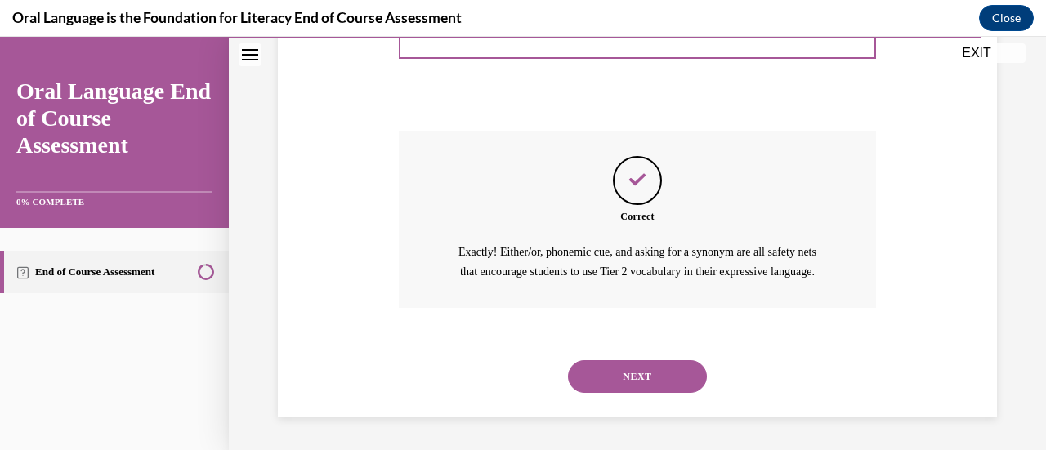
click at [680, 386] on button "NEXT" at bounding box center [637, 377] width 139 height 33
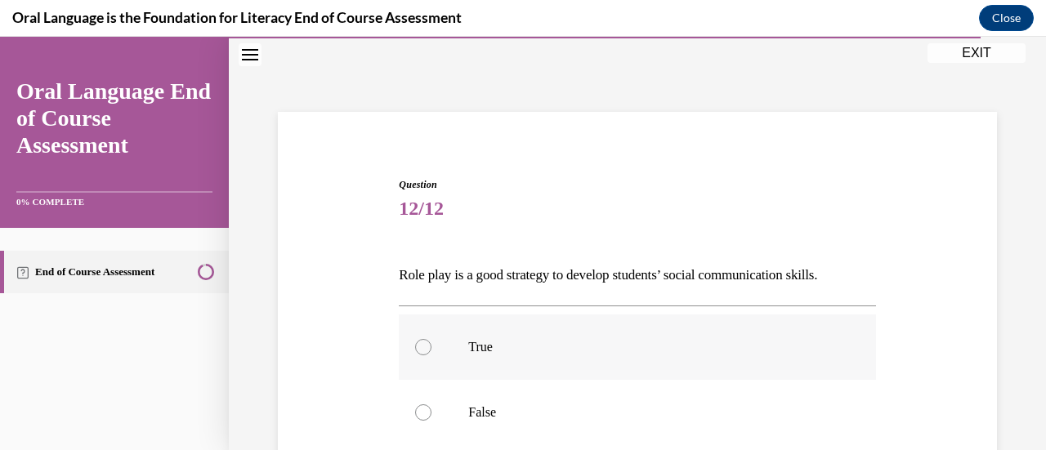
click at [500, 347] on p "True" at bounding box center [651, 347] width 366 height 16
click at [432, 347] on input "True" at bounding box center [423, 347] width 16 height 16
radio input "true"
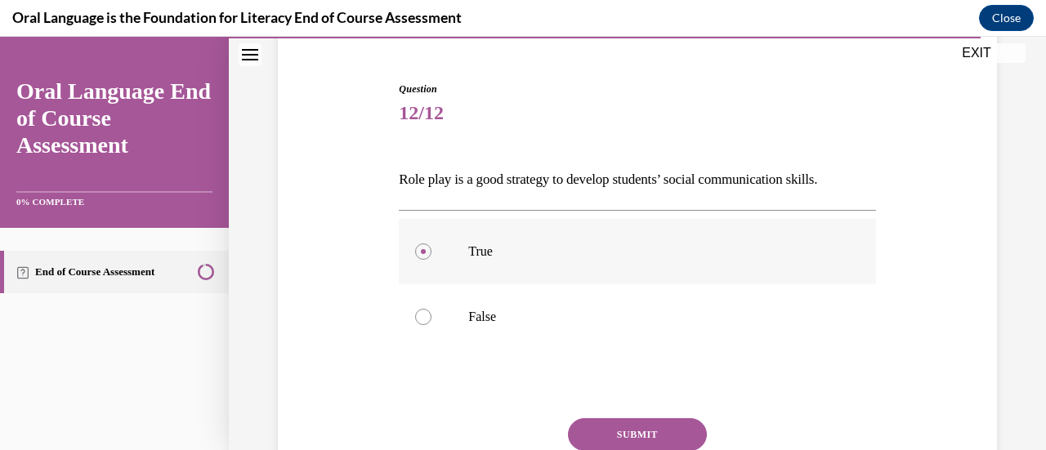
scroll to position [231, 0]
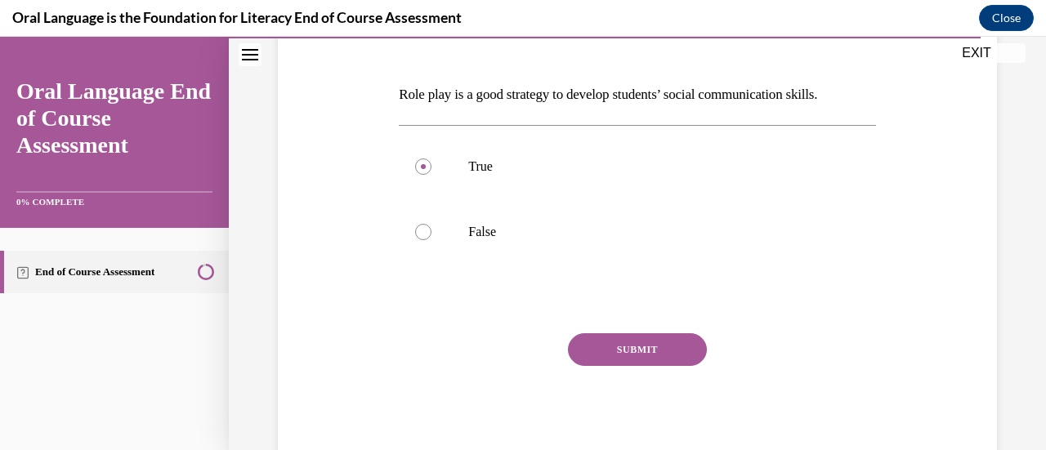
click at [670, 358] on button "SUBMIT" at bounding box center [637, 350] width 139 height 33
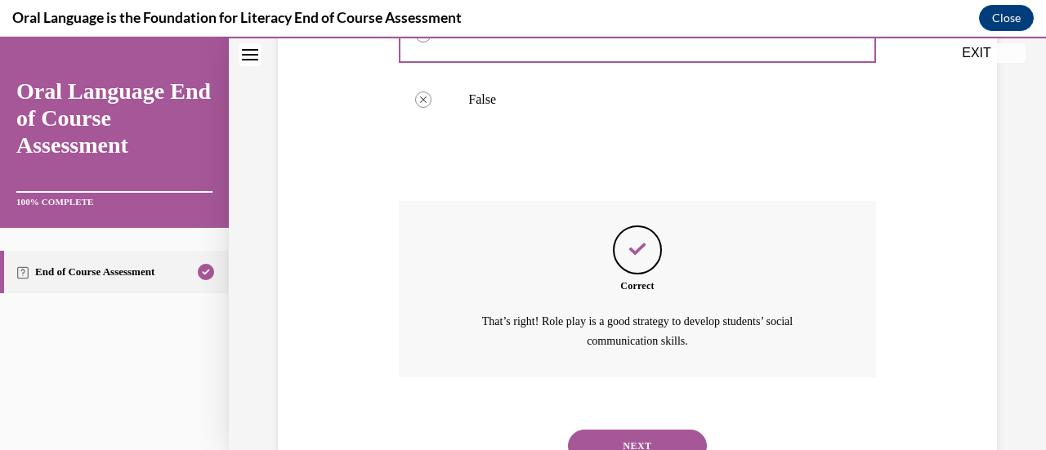
scroll to position [431, 0]
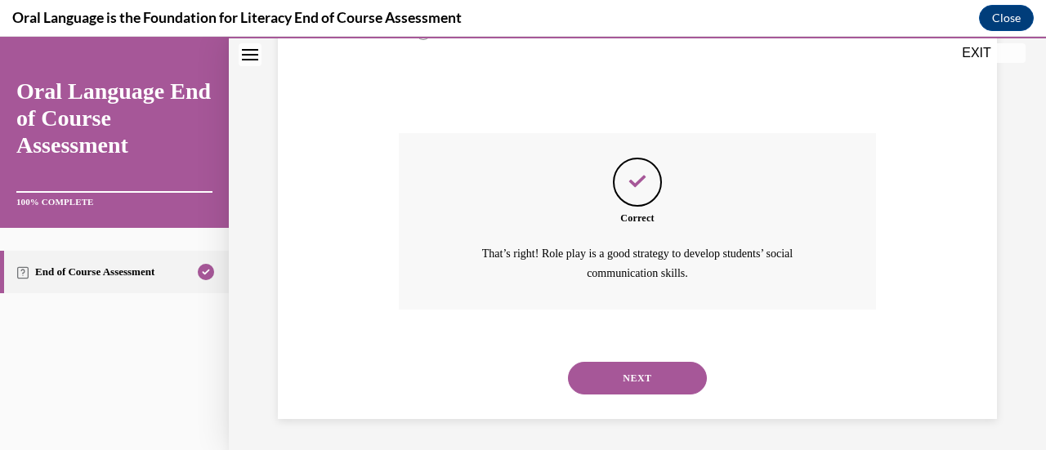
click at [666, 373] on button "NEXT" at bounding box center [637, 378] width 139 height 33
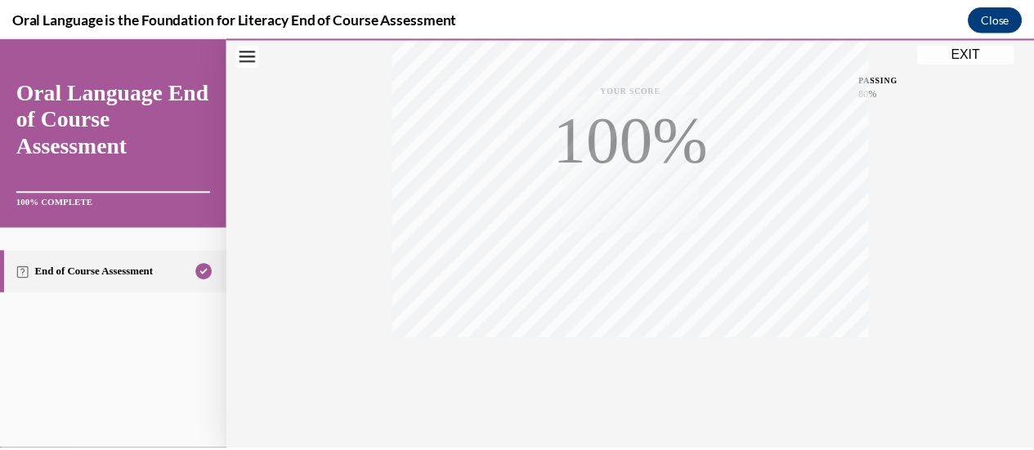
scroll to position [423, 0]
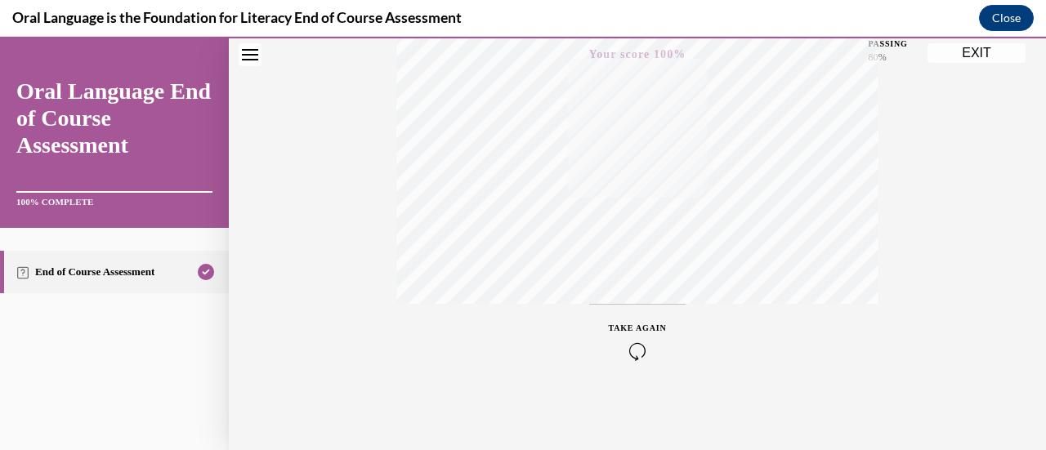
click at [981, 56] on button "EXIT" at bounding box center [977, 53] width 98 height 20
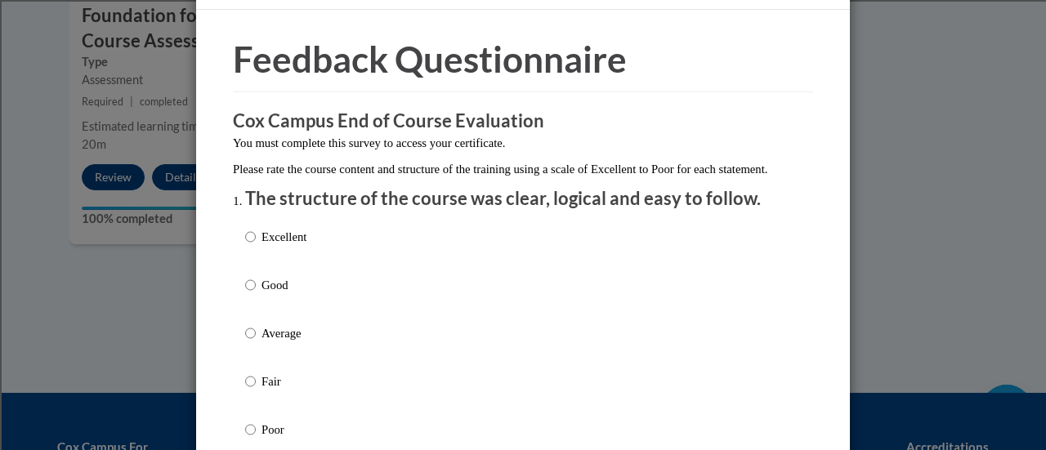
scroll to position [44, 0]
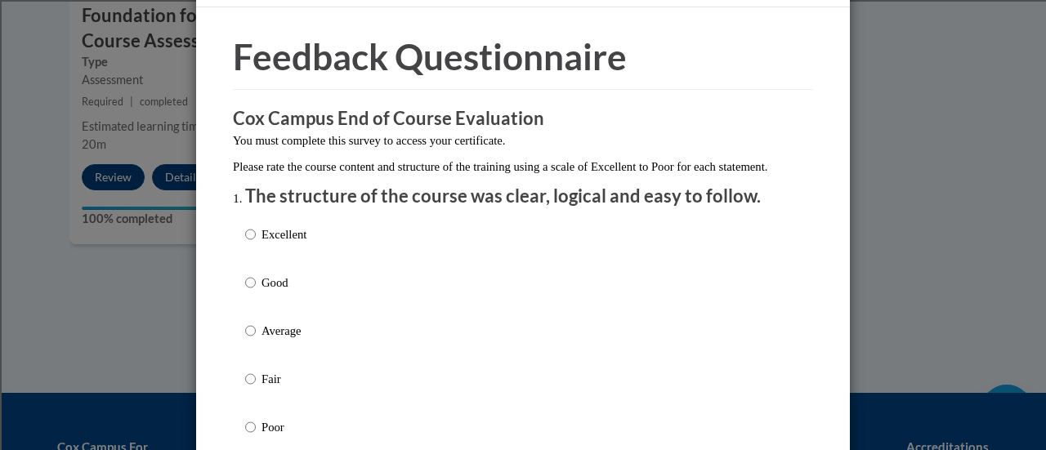
click at [290, 244] on p "Excellent" at bounding box center [284, 235] width 45 height 18
click at [256, 244] on input "Excellent" at bounding box center [250, 235] width 11 height 18
radio input "true"
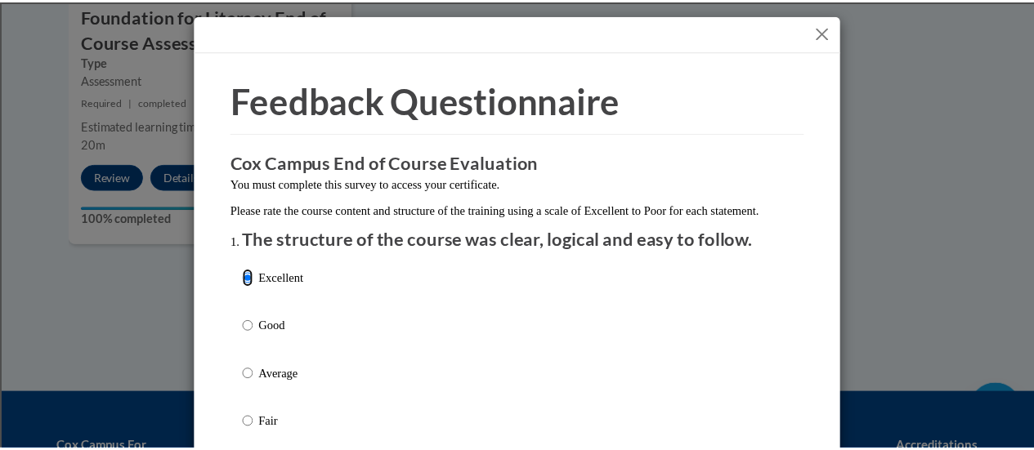
scroll to position [0, 0]
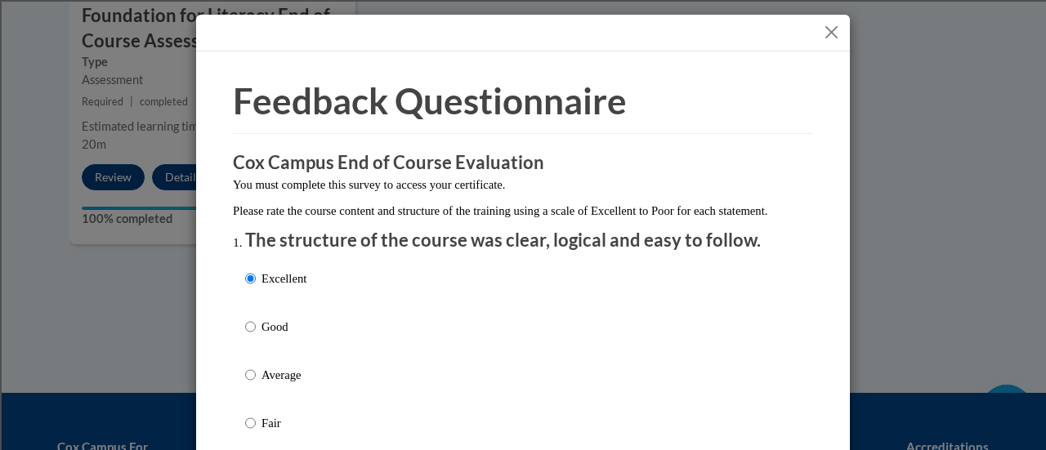
click at [824, 32] on button "Close" at bounding box center [832, 32] width 20 height 20
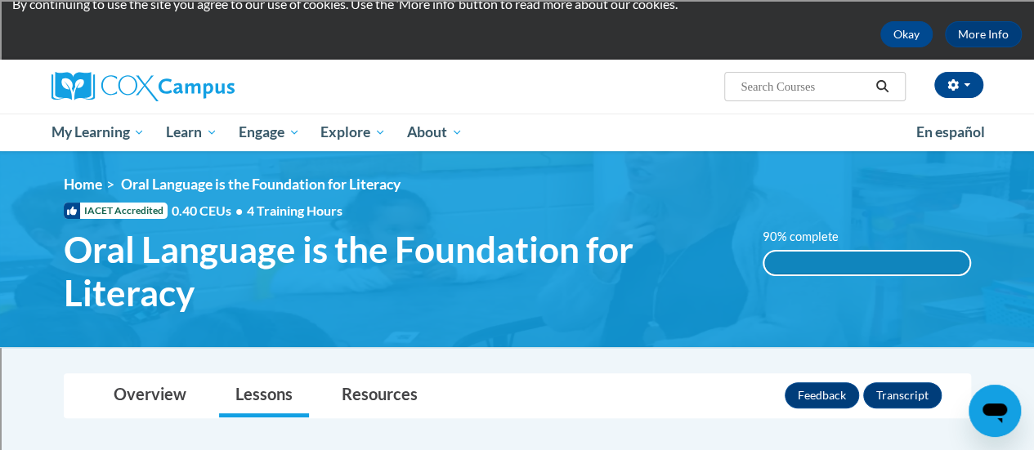
scroll to position [63, 0]
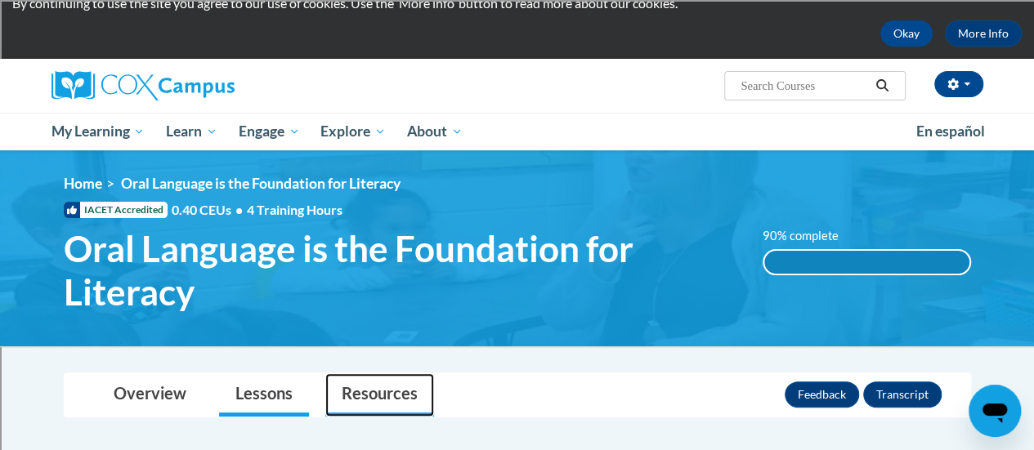
click at [392, 401] on link "Resources" at bounding box center [379, 395] width 109 height 43
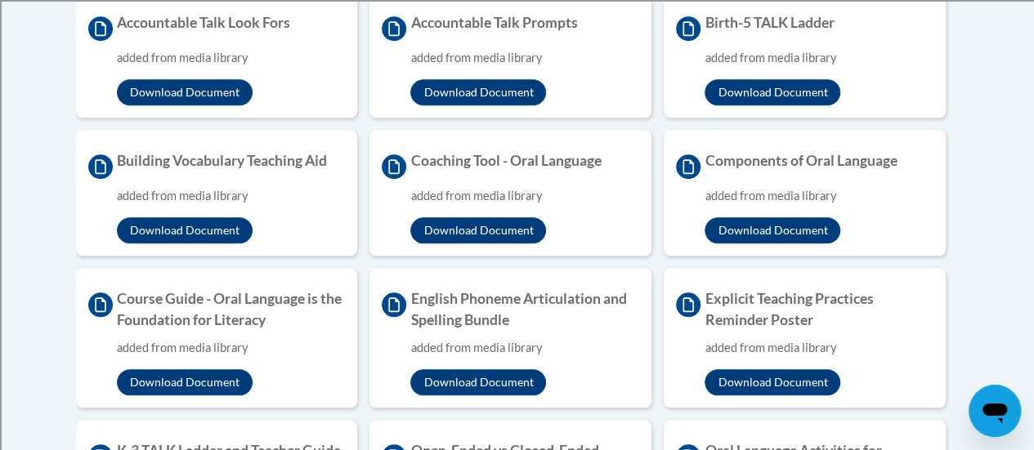
scroll to position [577, 0]
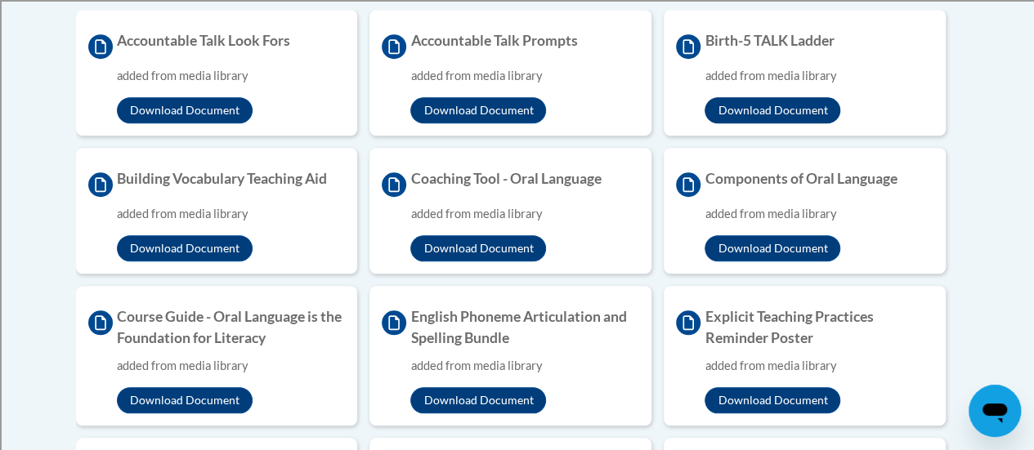
click at [777, 110] on button "Download Document" at bounding box center [773, 110] width 136 height 26
click at [492, 112] on button "Download Document" at bounding box center [478, 110] width 136 height 26
click at [191, 117] on button "Download Document" at bounding box center [185, 110] width 136 height 26
click at [213, 247] on button "Download Document" at bounding box center [185, 248] width 136 height 26
click at [497, 235] on button "Download Document" at bounding box center [478, 248] width 136 height 26
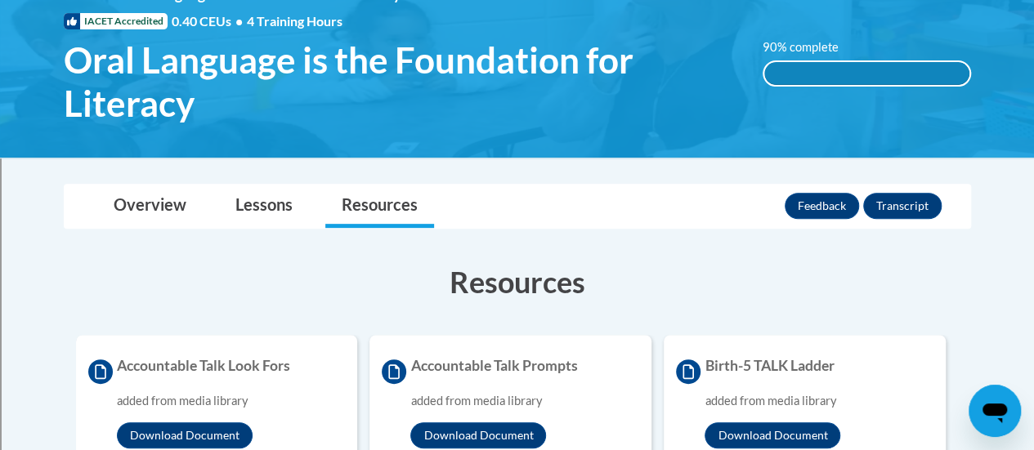
scroll to position [240, 0]
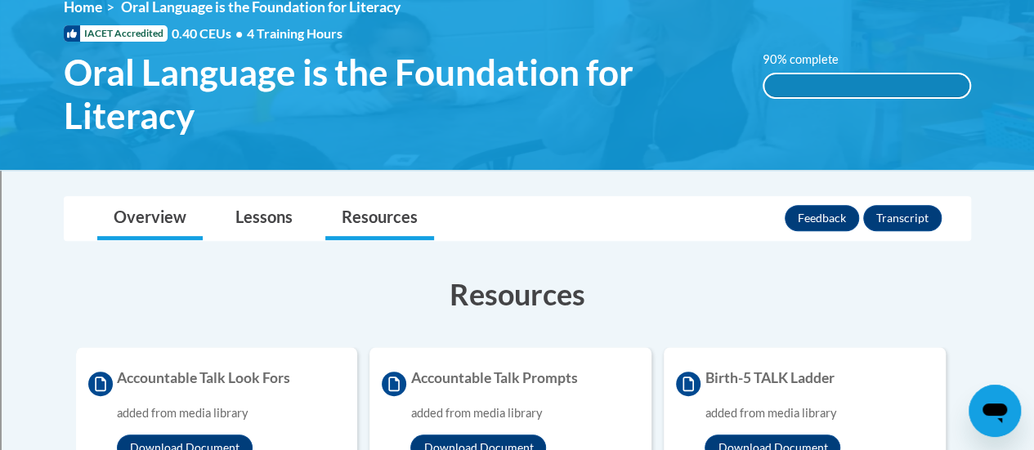
click at [147, 229] on link "Overview" at bounding box center [149, 218] width 105 height 43
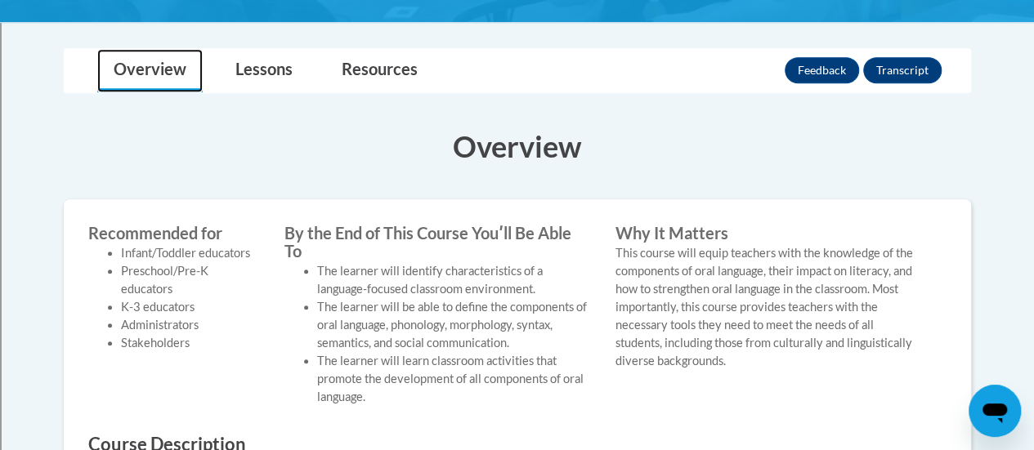
scroll to position [383, 0]
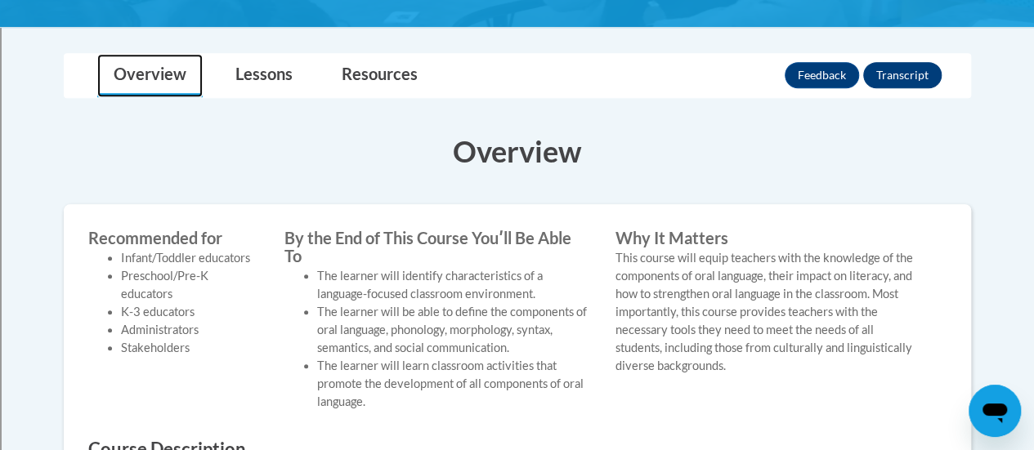
click at [907, 79] on button "Transcript" at bounding box center [902, 75] width 78 height 26
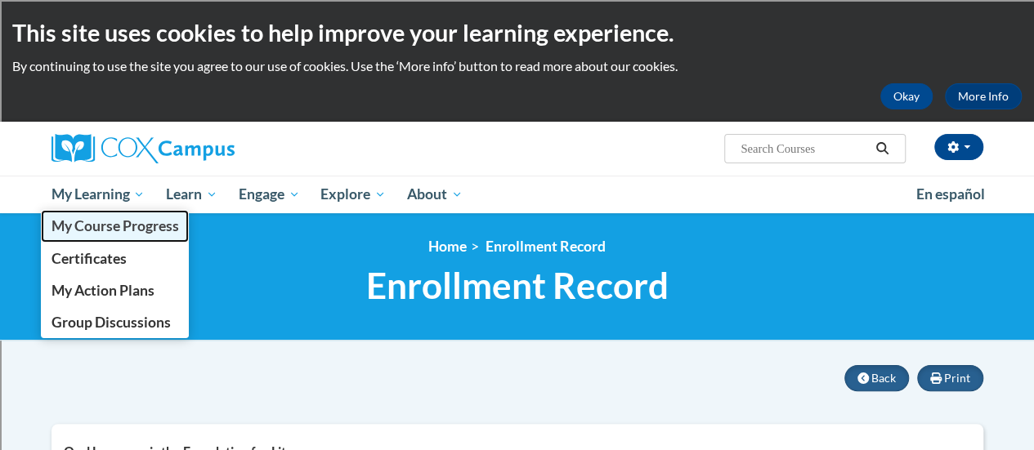
click at [118, 221] on span "My Course Progress" at bounding box center [115, 225] width 128 height 17
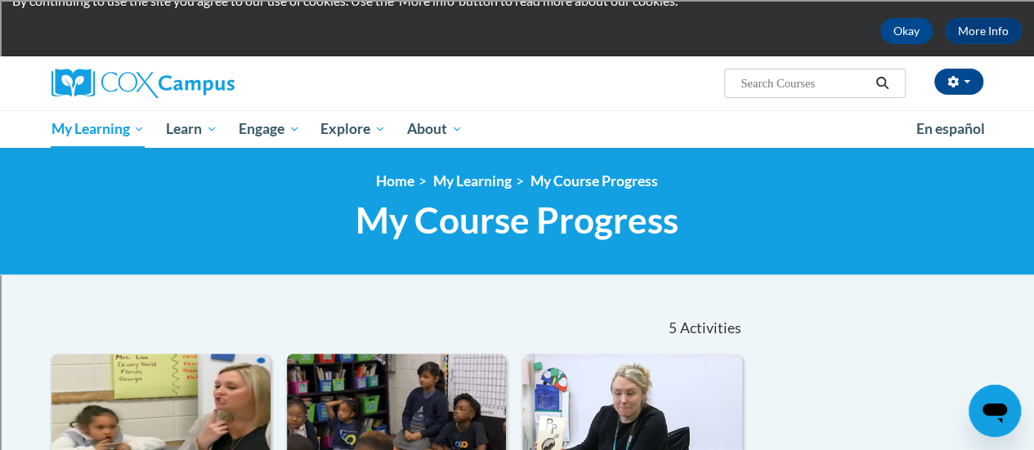
scroll to position [69, 0]
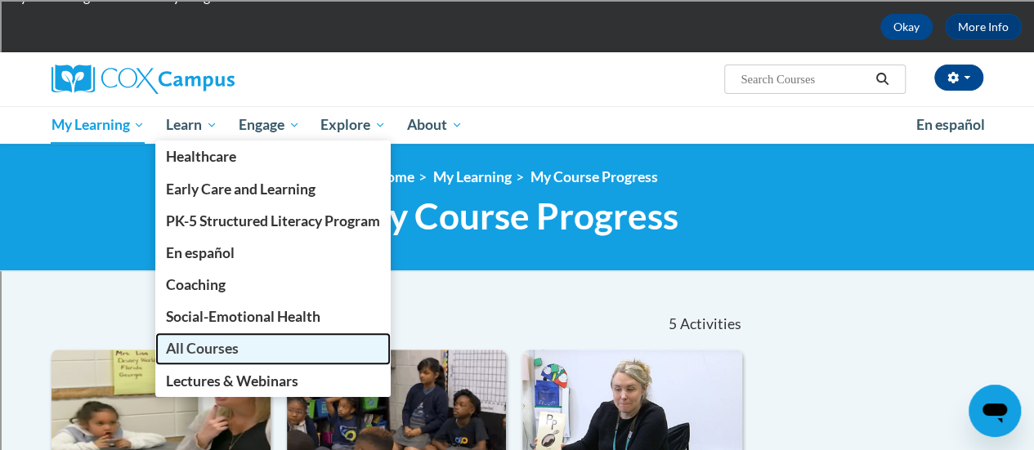
click at [209, 350] on span "All Courses" at bounding box center [202, 348] width 73 height 17
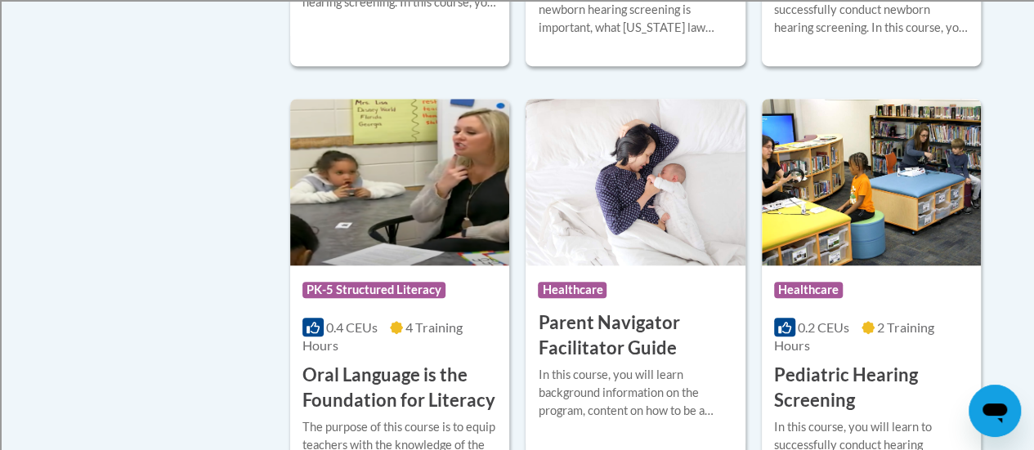
scroll to position [4278, 0]
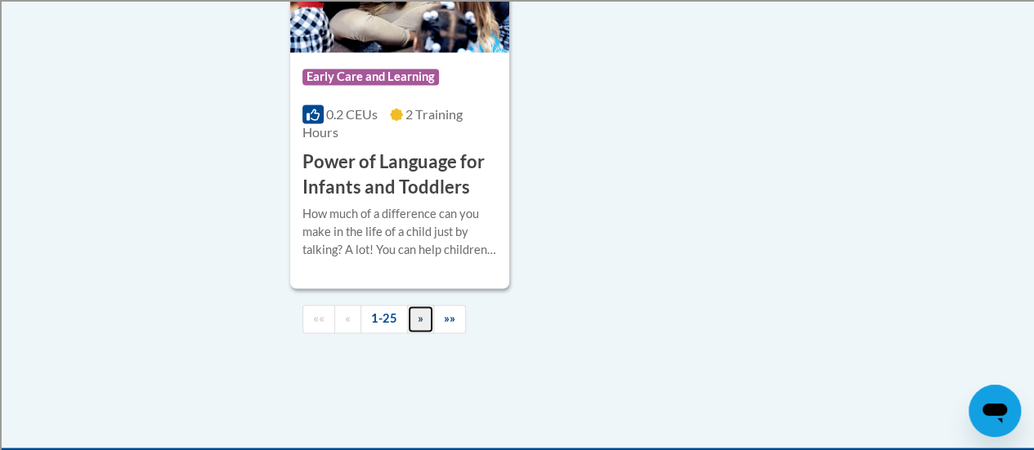
click at [419, 311] on span "»" at bounding box center [421, 318] width 6 height 14
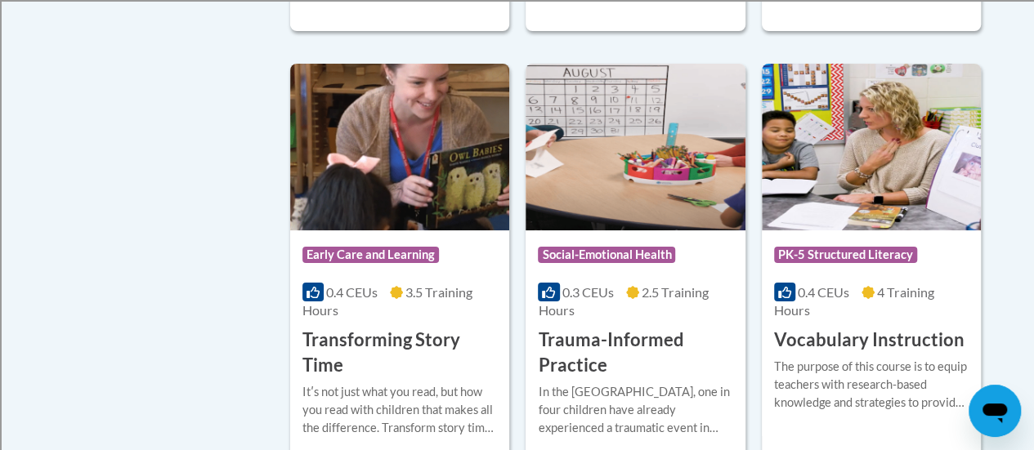
scroll to position [3034, 0]
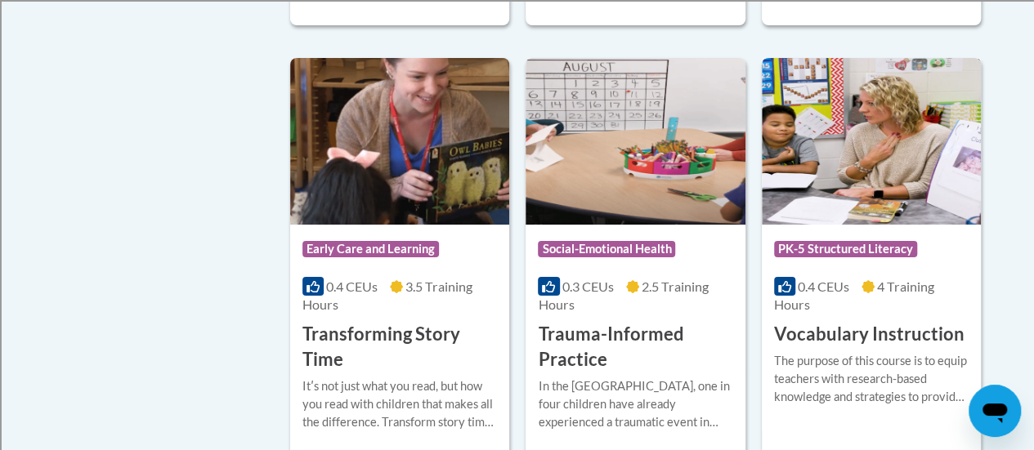
click at [905, 331] on h3 "Vocabulary Instruction" at bounding box center [869, 334] width 190 height 25
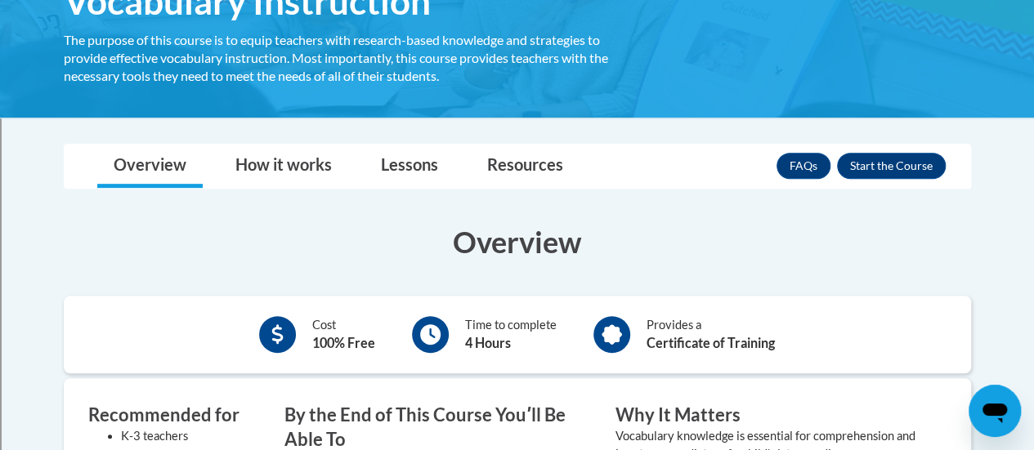
scroll to position [304, 0]
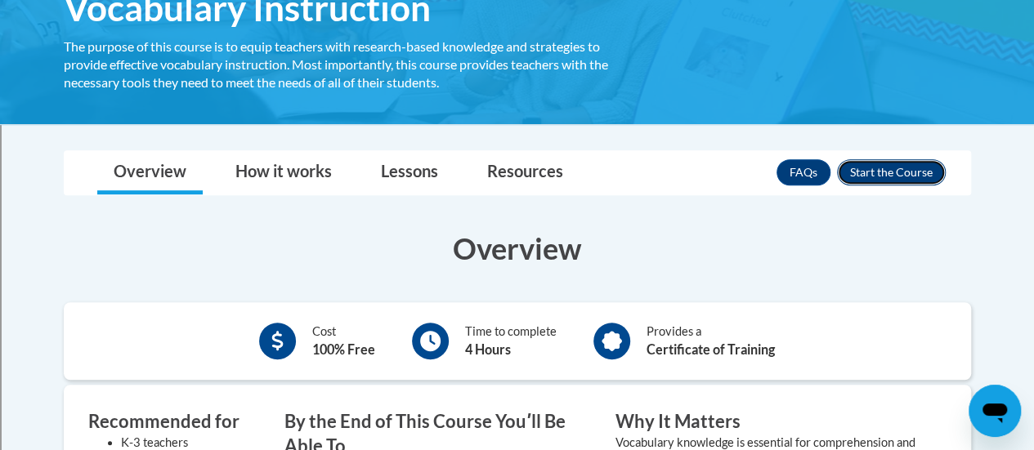
click at [907, 165] on button "Enroll" at bounding box center [891, 172] width 109 height 26
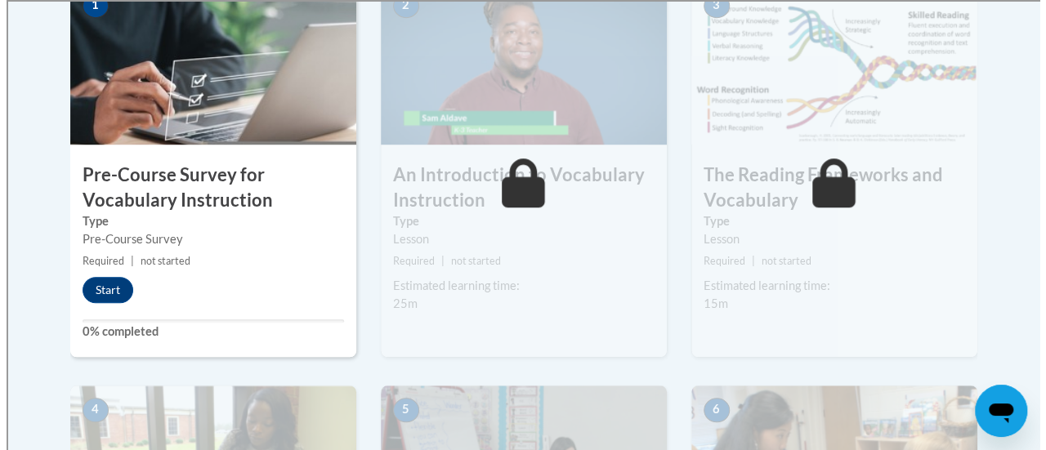
scroll to position [571, 0]
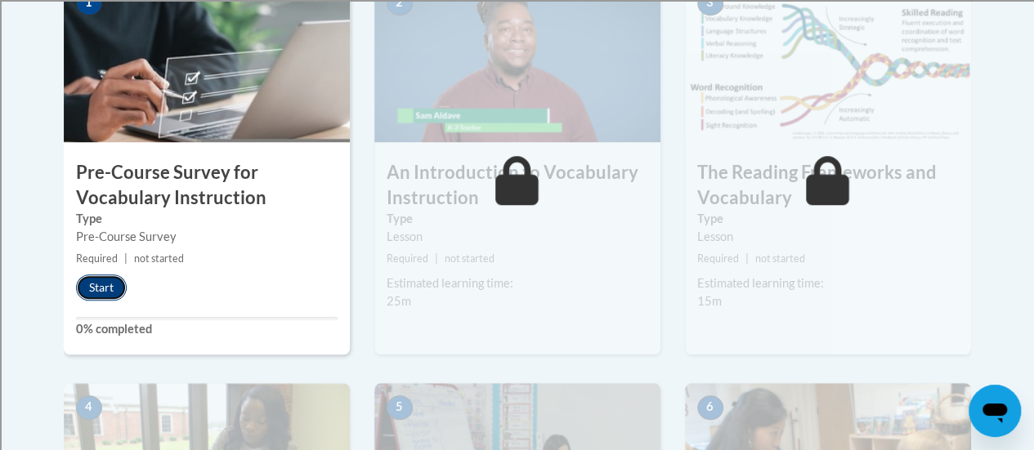
click at [83, 284] on button "Start" at bounding box center [101, 288] width 51 height 26
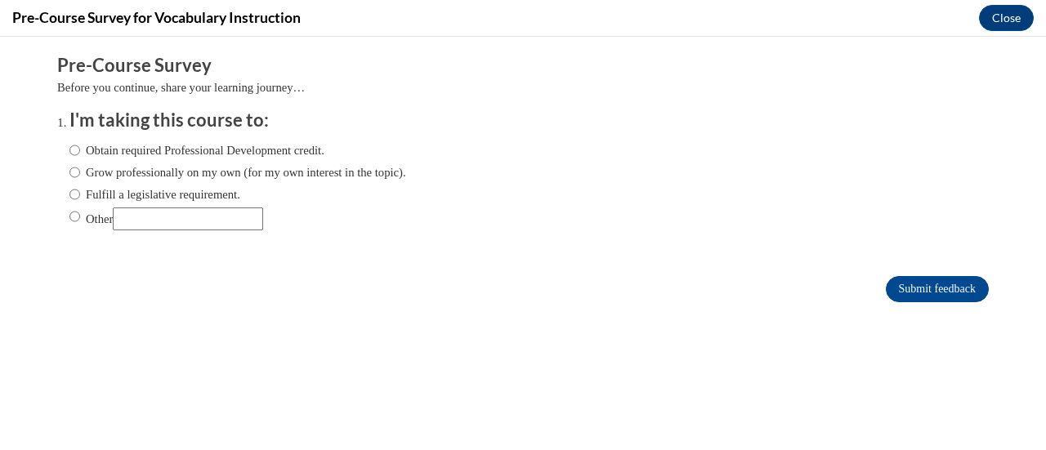
scroll to position [0, 0]
click at [216, 153] on label "Obtain required Professional Development credit." at bounding box center [196, 150] width 255 height 18
click at [80, 153] on input "Obtain required Professional Development credit." at bounding box center [74, 150] width 11 height 18
radio input "true"
click at [69, 195] on input "Fulfill a legislative requirement." at bounding box center [74, 195] width 11 height 18
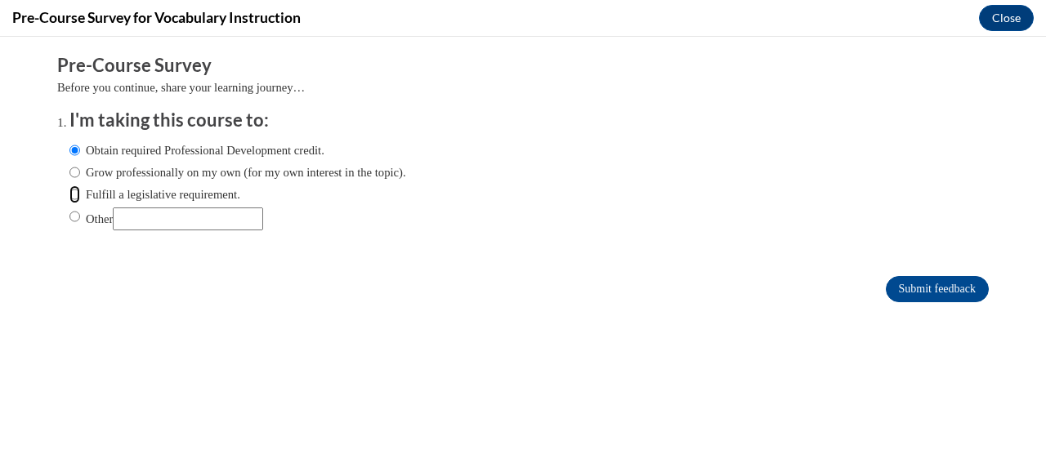
radio input "true"
click at [917, 279] on input "Submit feedback" at bounding box center [937, 289] width 103 height 26
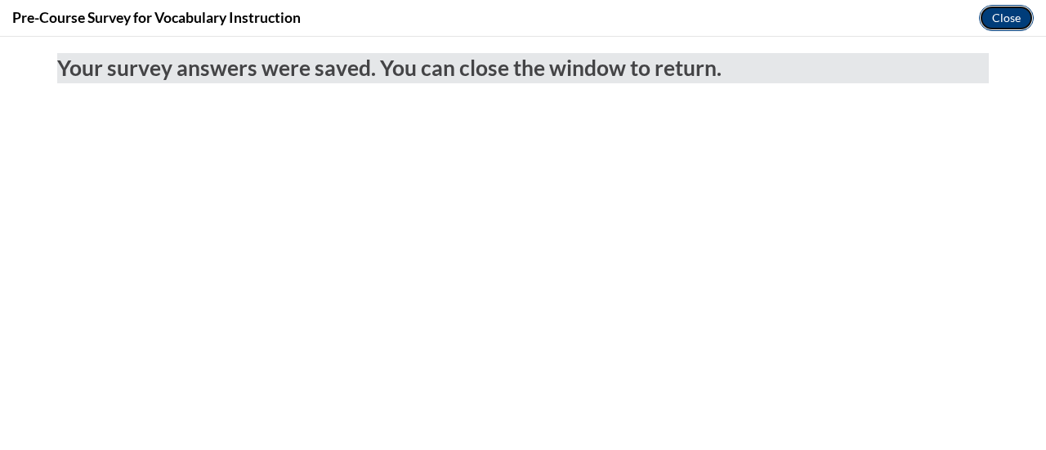
click at [1008, 16] on button "Close" at bounding box center [1006, 18] width 55 height 26
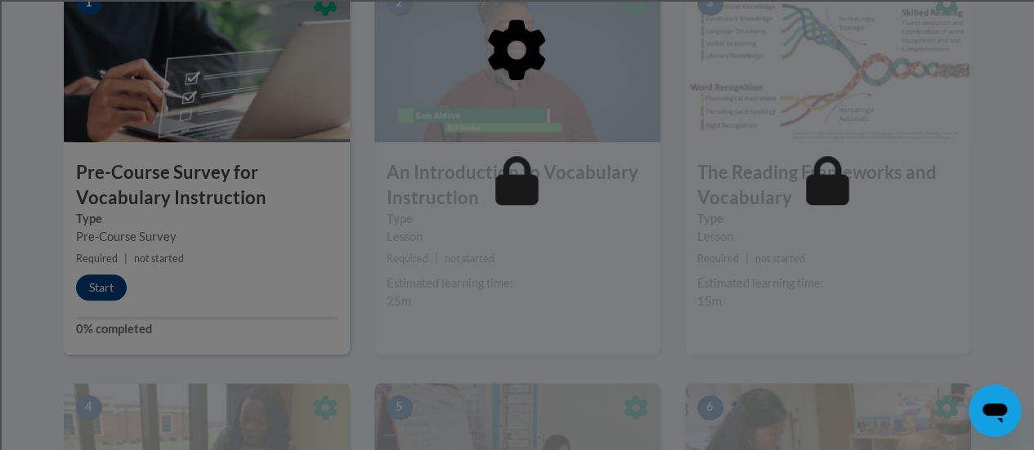
click at [105, 280] on div at bounding box center [517, 134] width 907 height 311
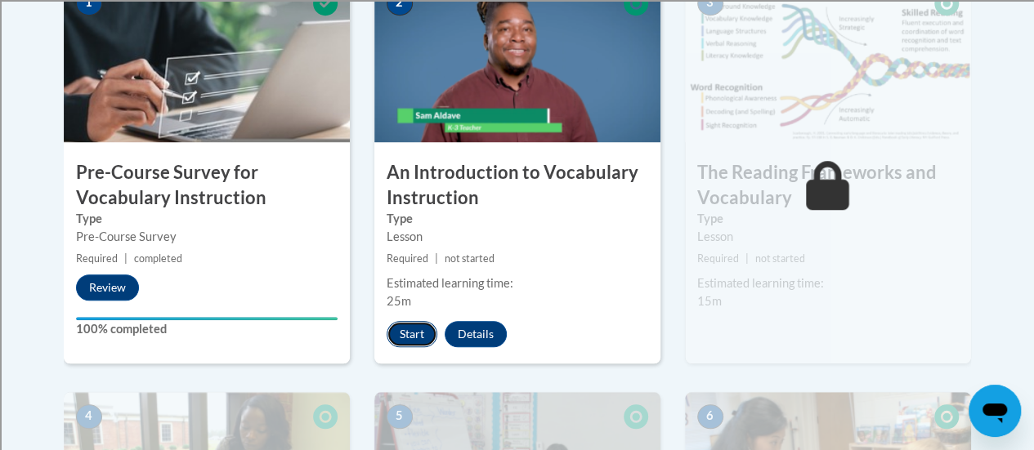
click at [429, 325] on button "Start" at bounding box center [412, 334] width 51 height 26
